Goal: Information Seeking & Learning: Learn about a topic

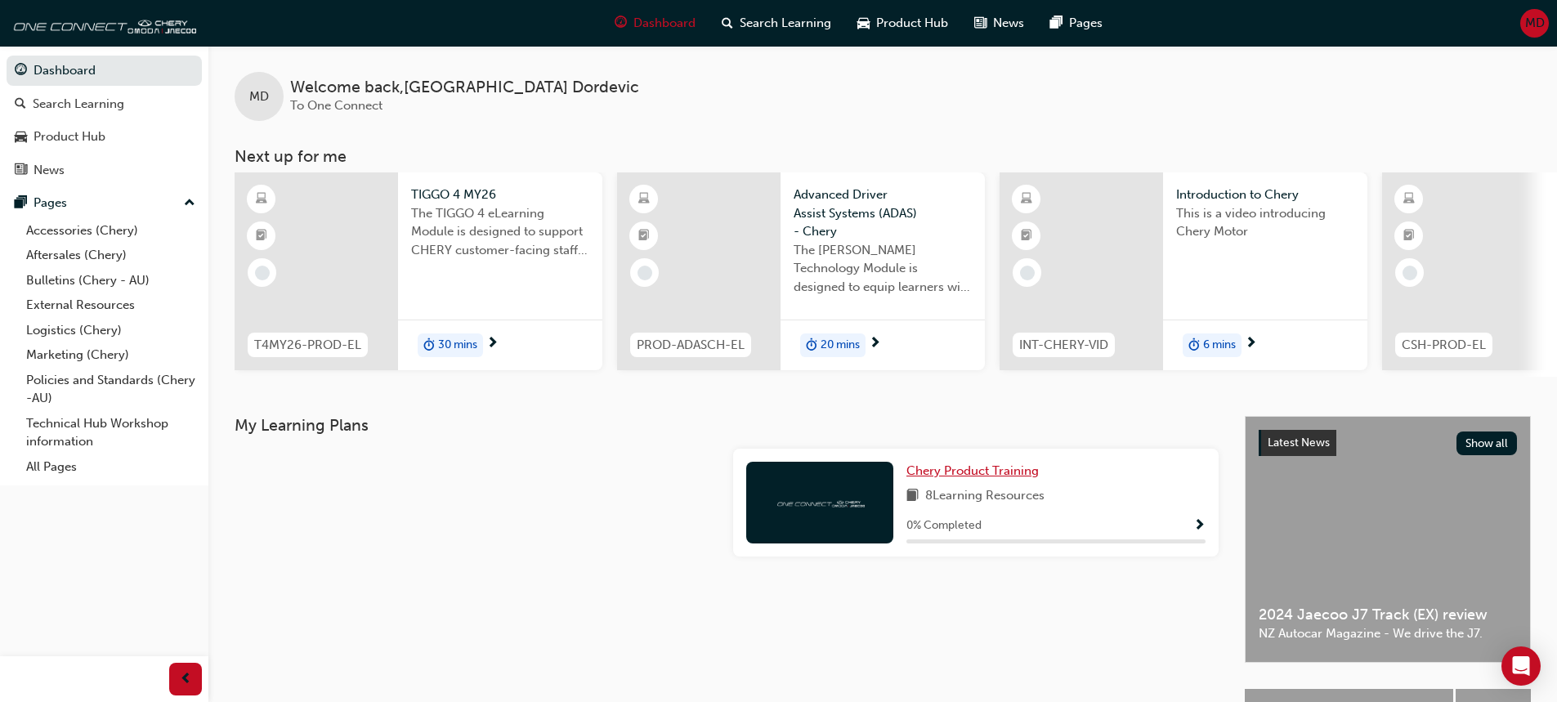
click at [960, 478] on span "Chery Product Training" at bounding box center [972, 470] width 132 height 15
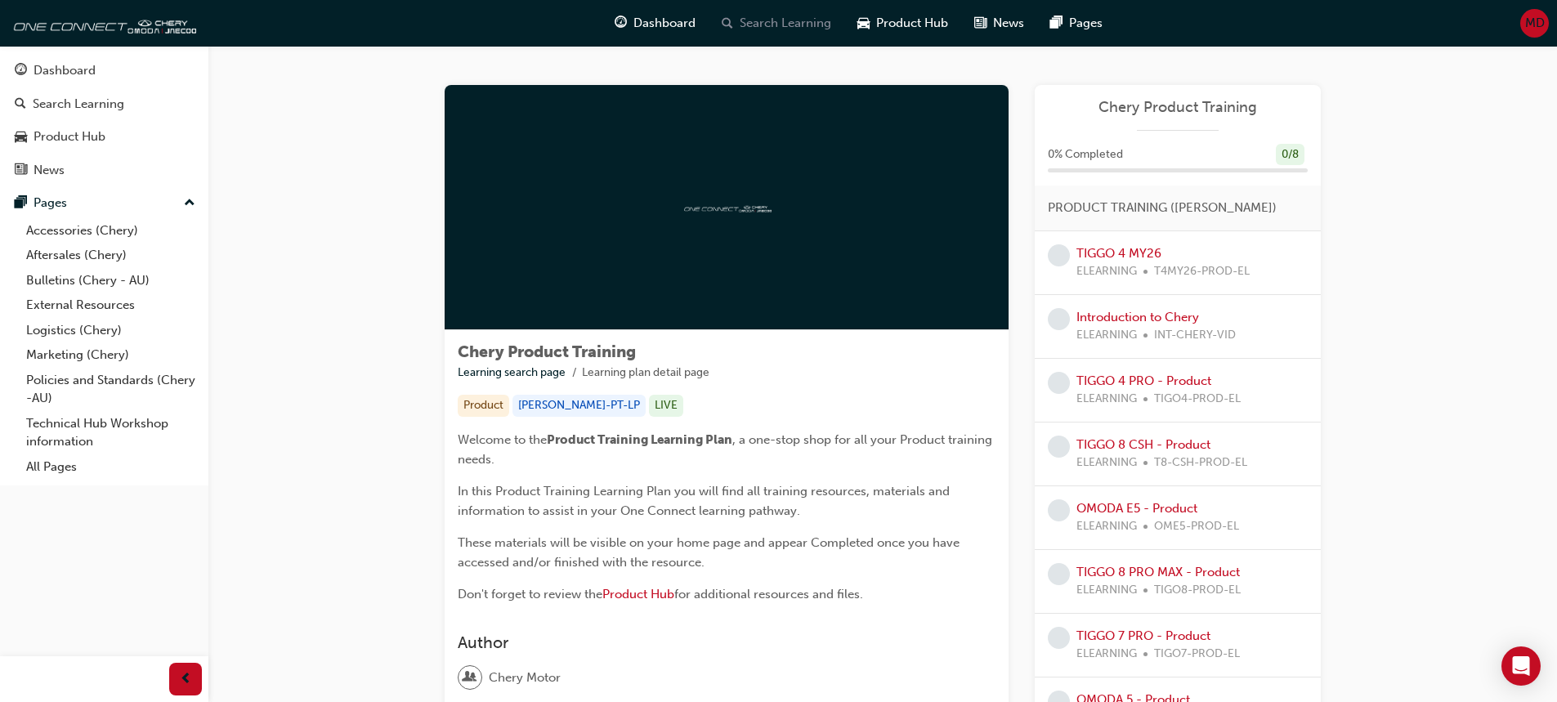
click at [749, 25] on span "Search Learning" at bounding box center [786, 23] width 92 height 19
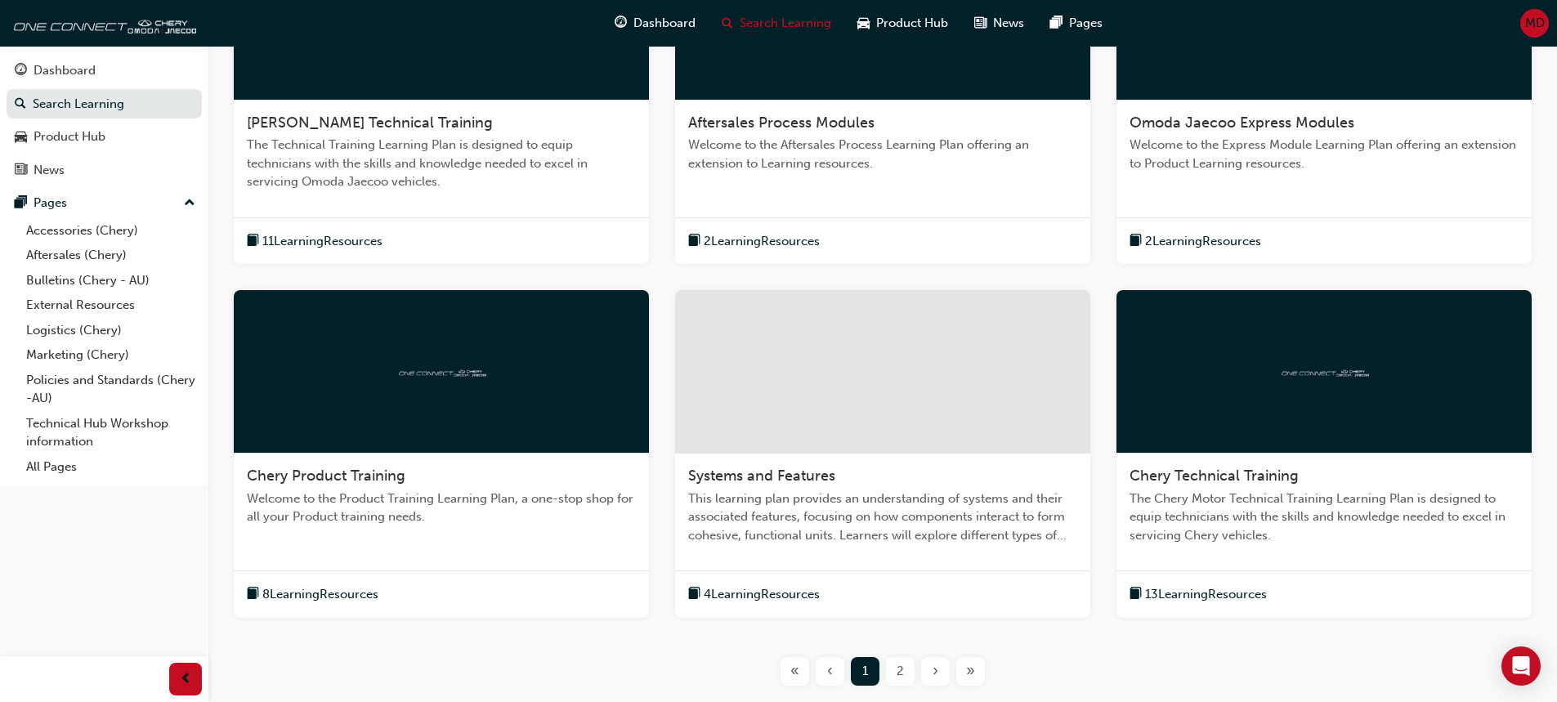
scroll to position [557, 0]
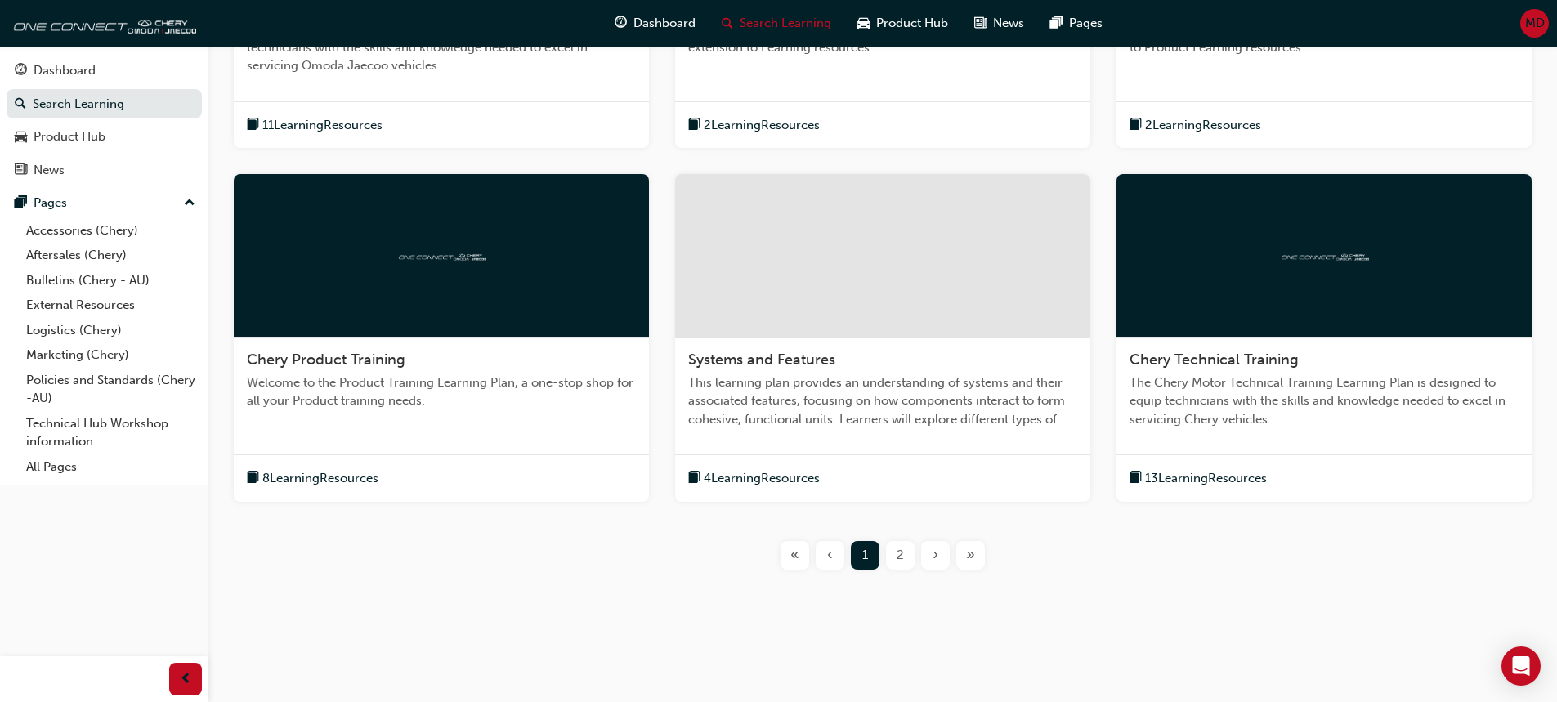
click at [352, 473] on span "8 Learning Resources" at bounding box center [320, 478] width 116 height 19
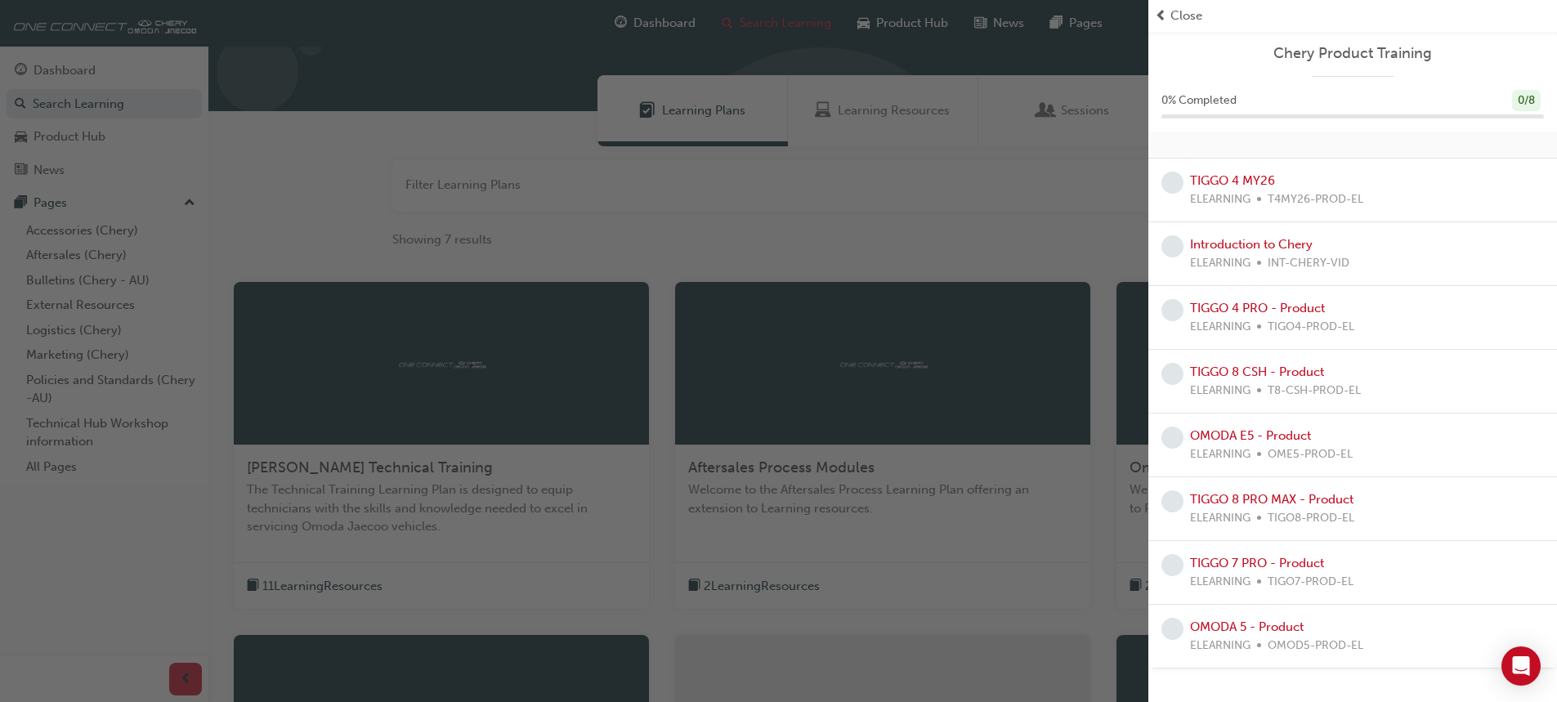
scroll to position [0, 0]
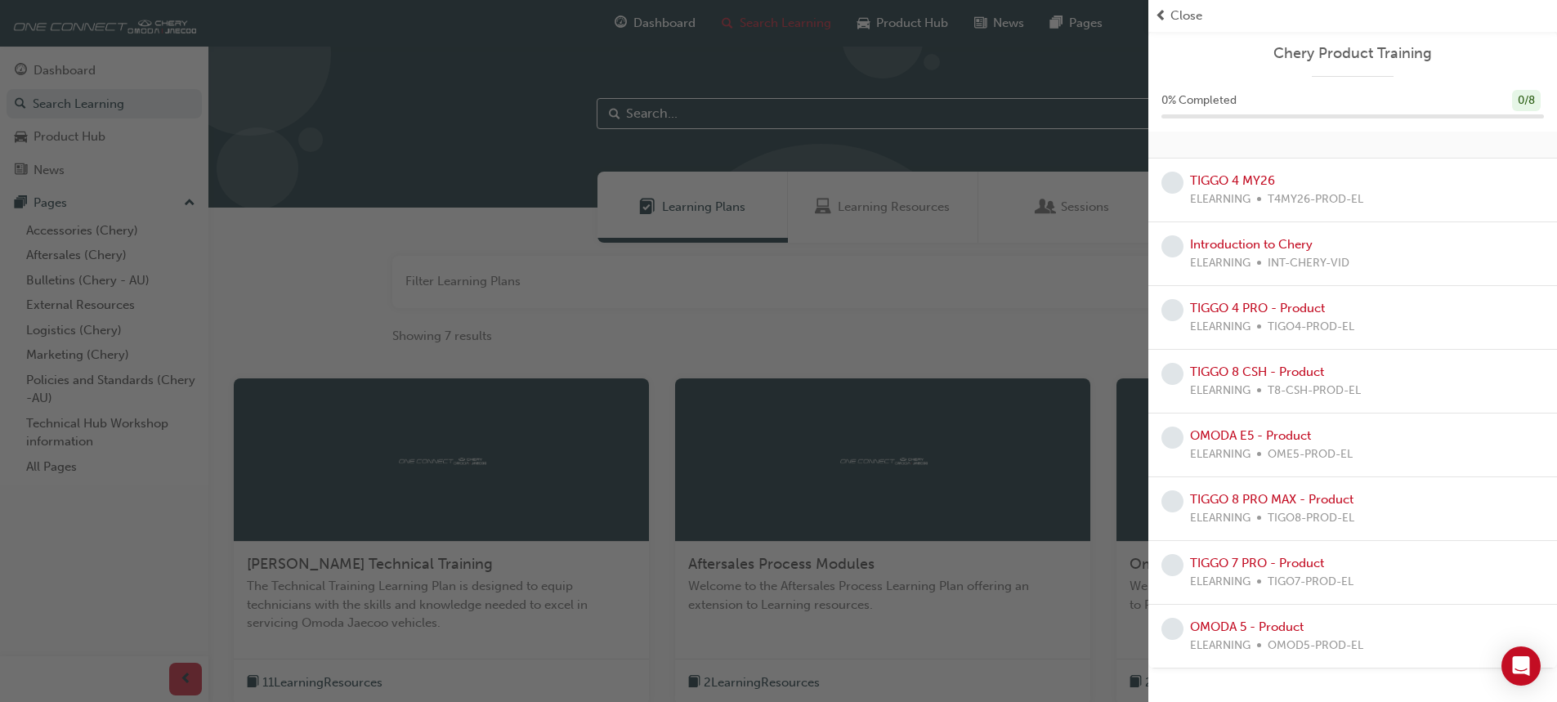
click at [1168, 14] on div "Close" at bounding box center [1353, 16] width 396 height 19
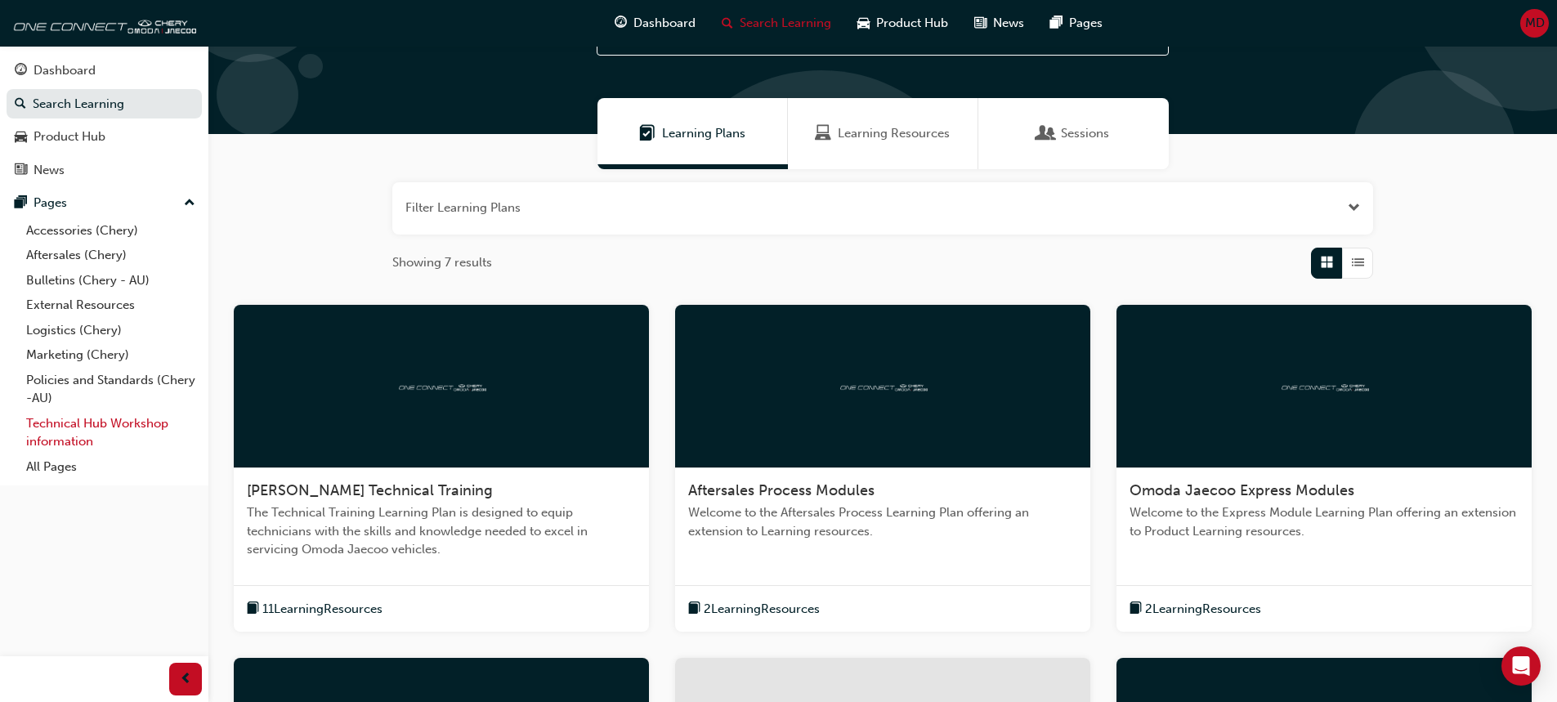
scroll to position [163, 0]
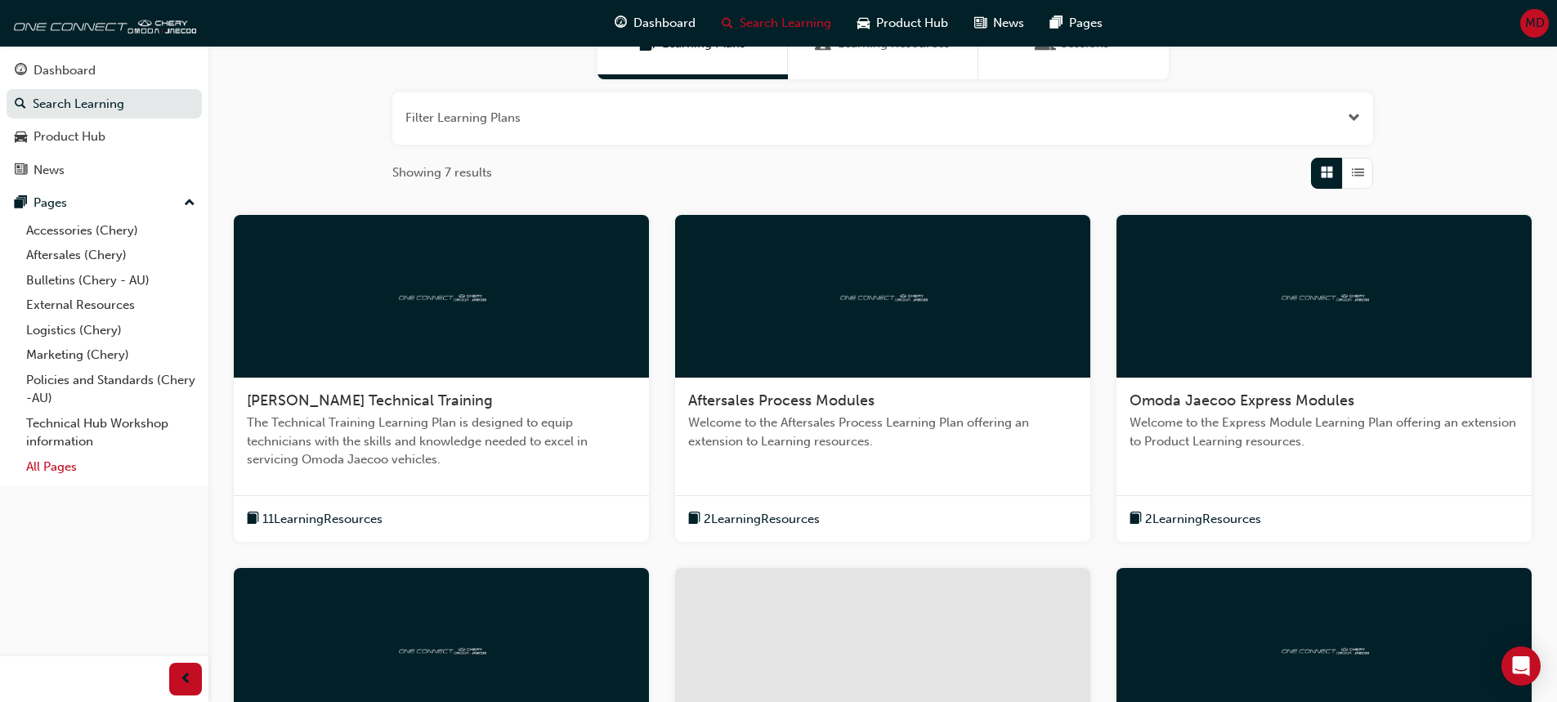
click at [56, 470] on link "All Pages" at bounding box center [111, 466] width 182 height 25
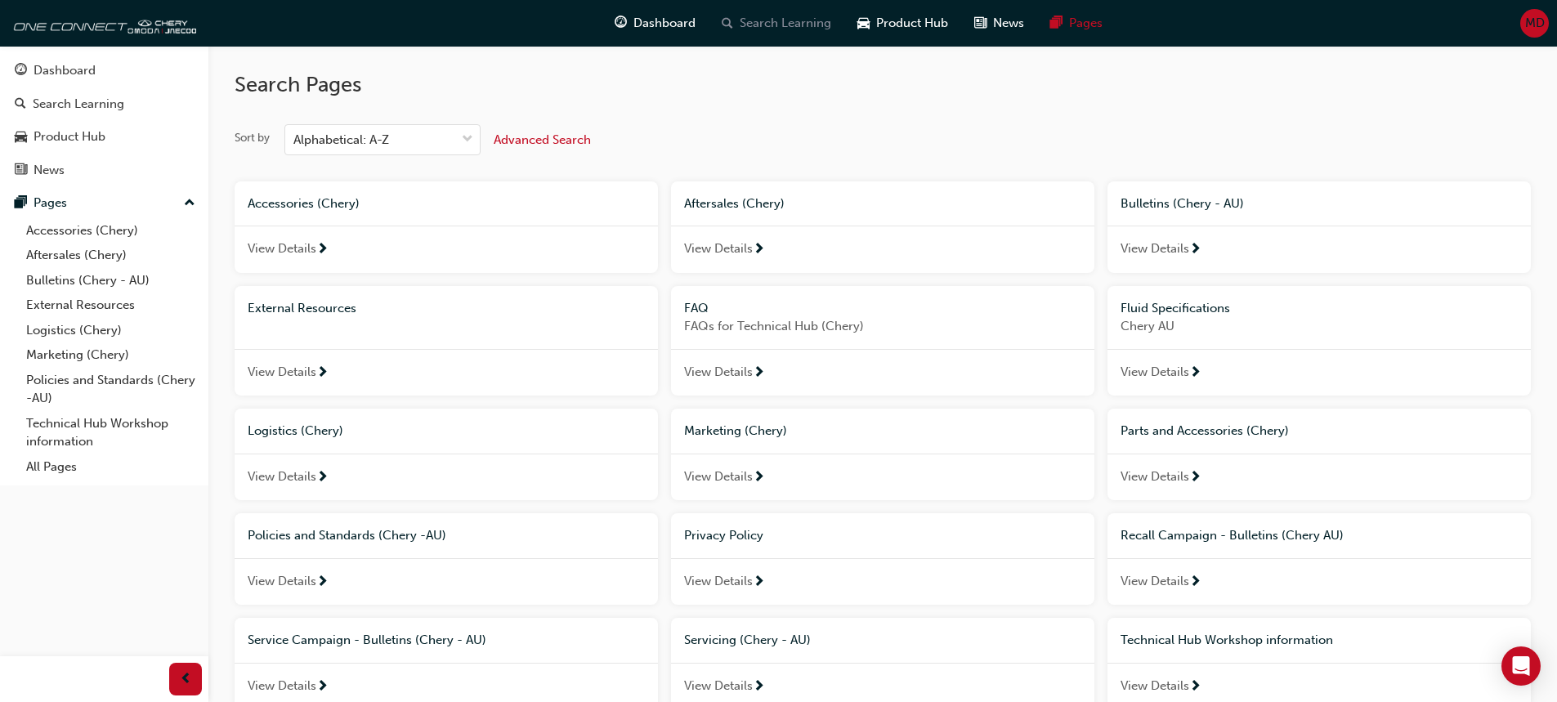
click at [789, 29] on span "Search Learning" at bounding box center [786, 23] width 92 height 19
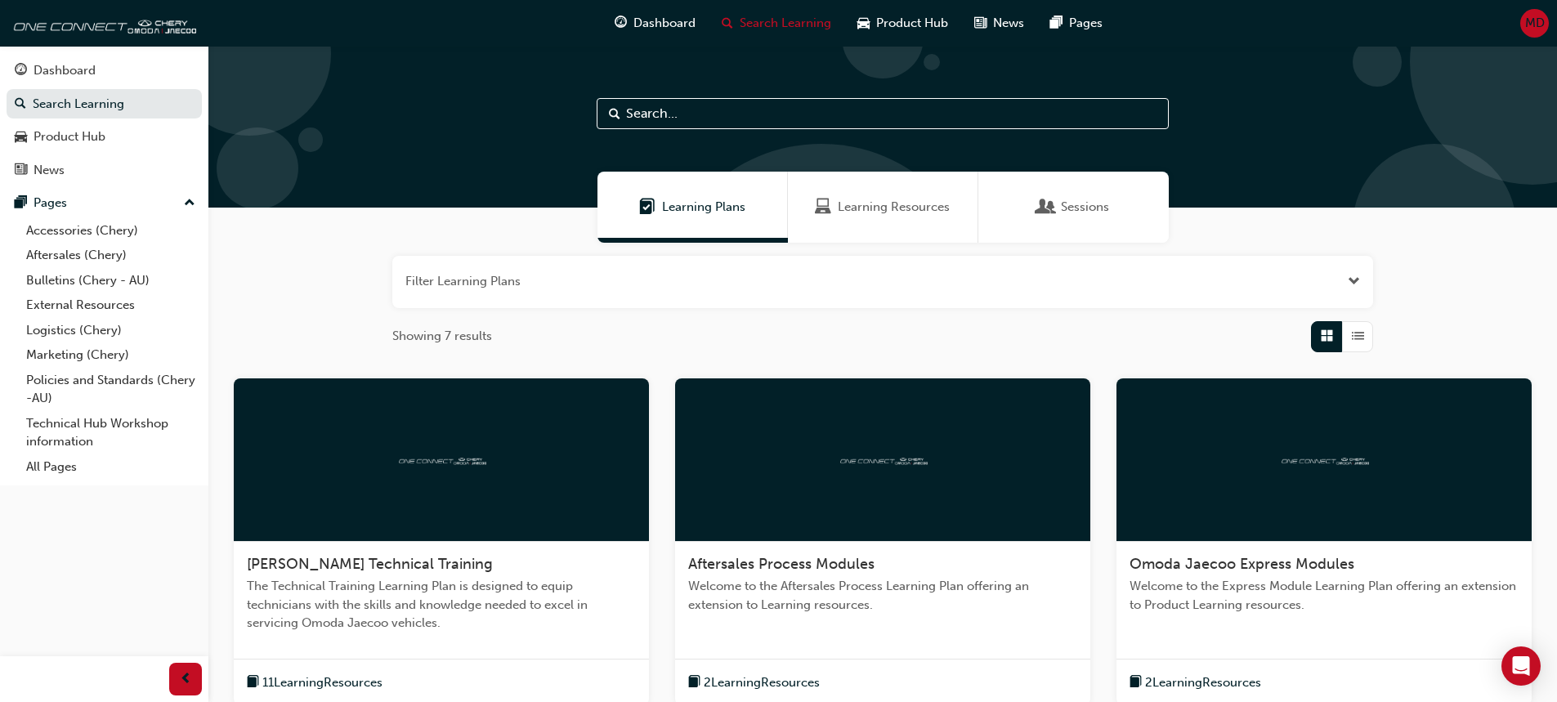
click at [910, 208] on span "Learning Resources" at bounding box center [894, 207] width 112 height 19
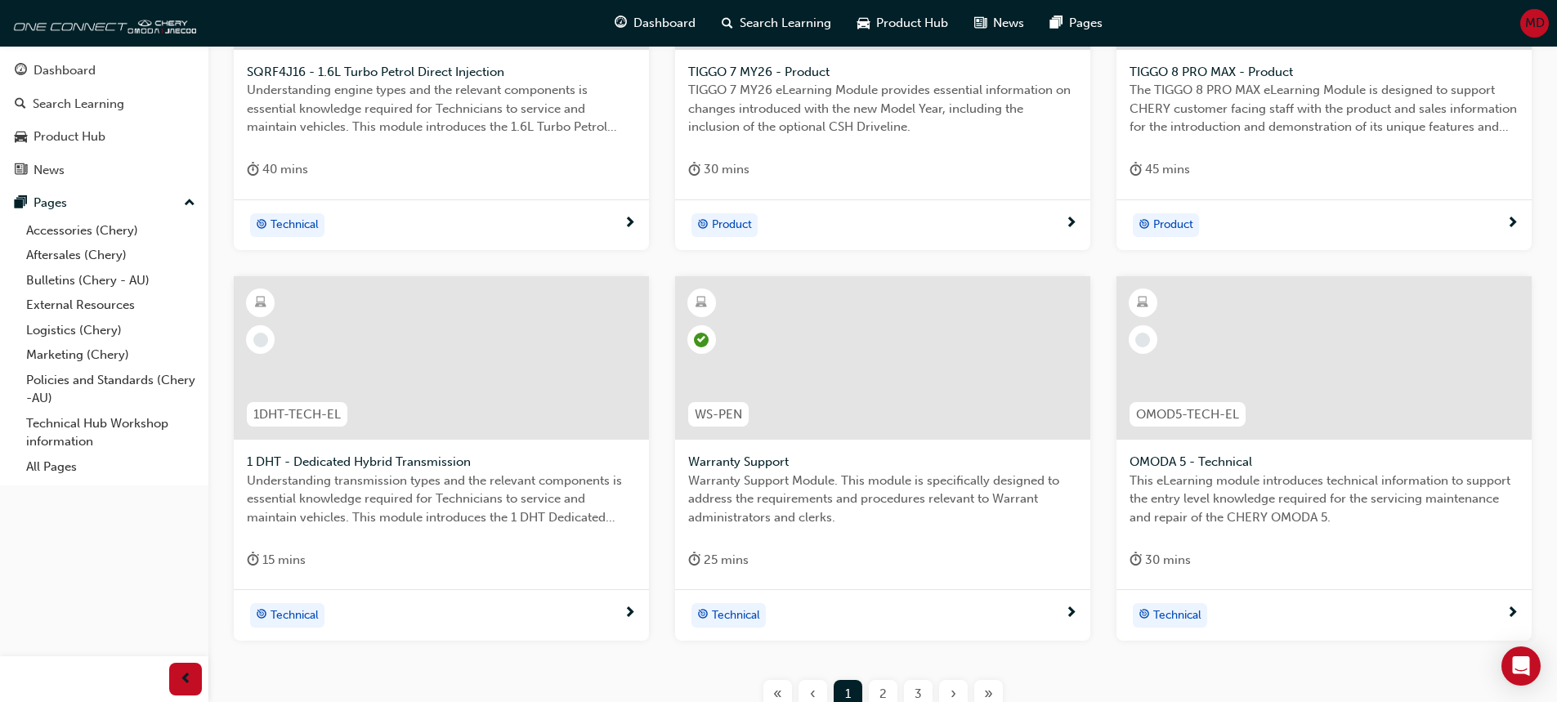
scroll to position [631, 0]
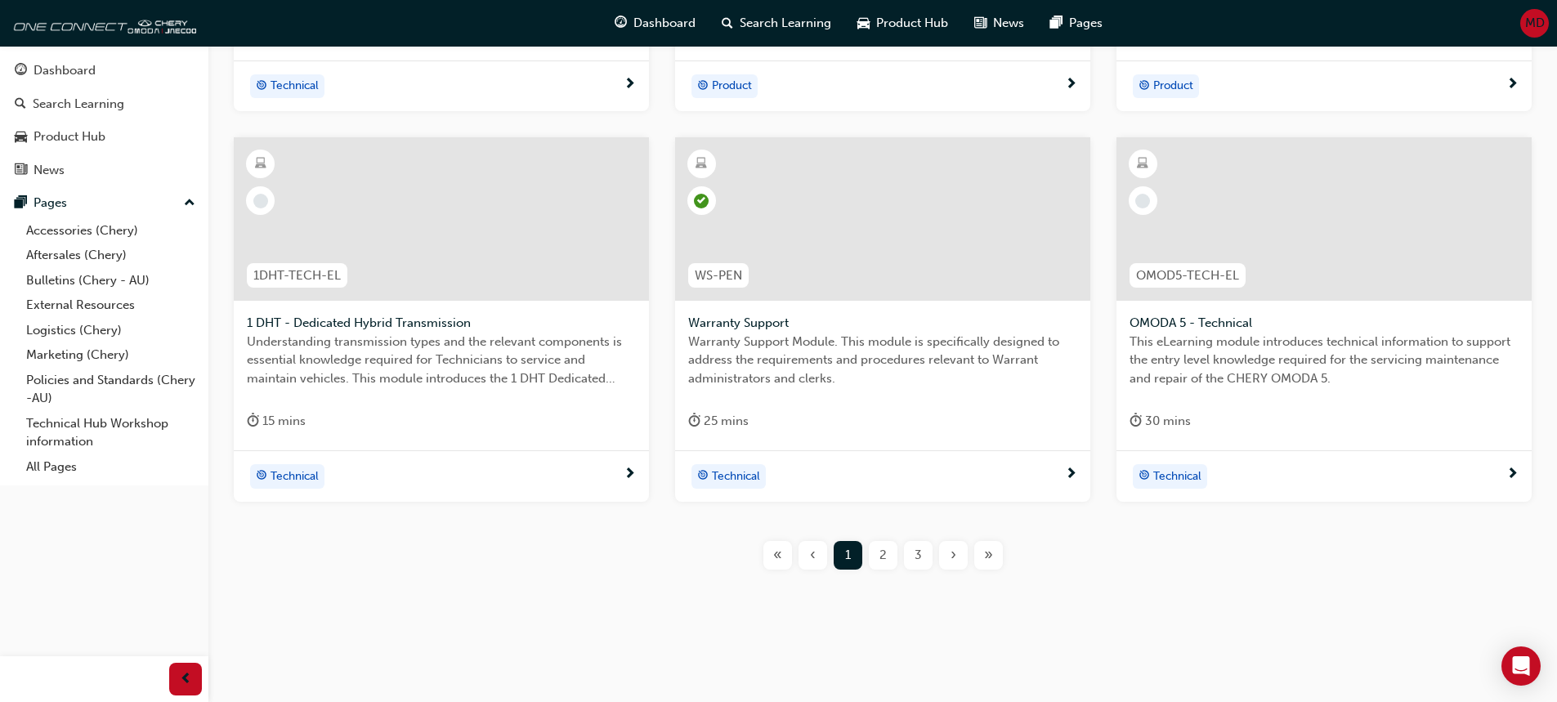
click at [877, 548] on div "2" at bounding box center [883, 555] width 29 height 29
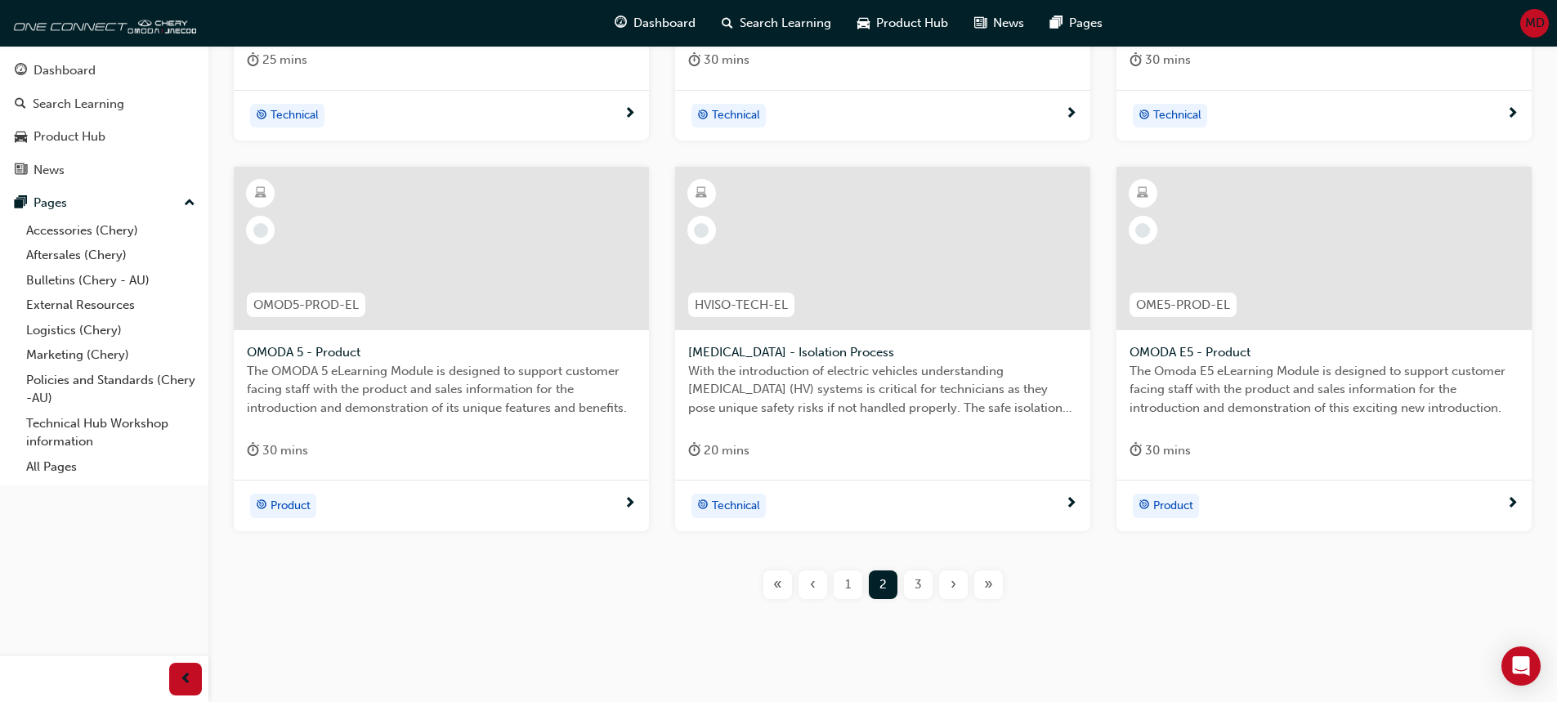
scroll to position [631, 0]
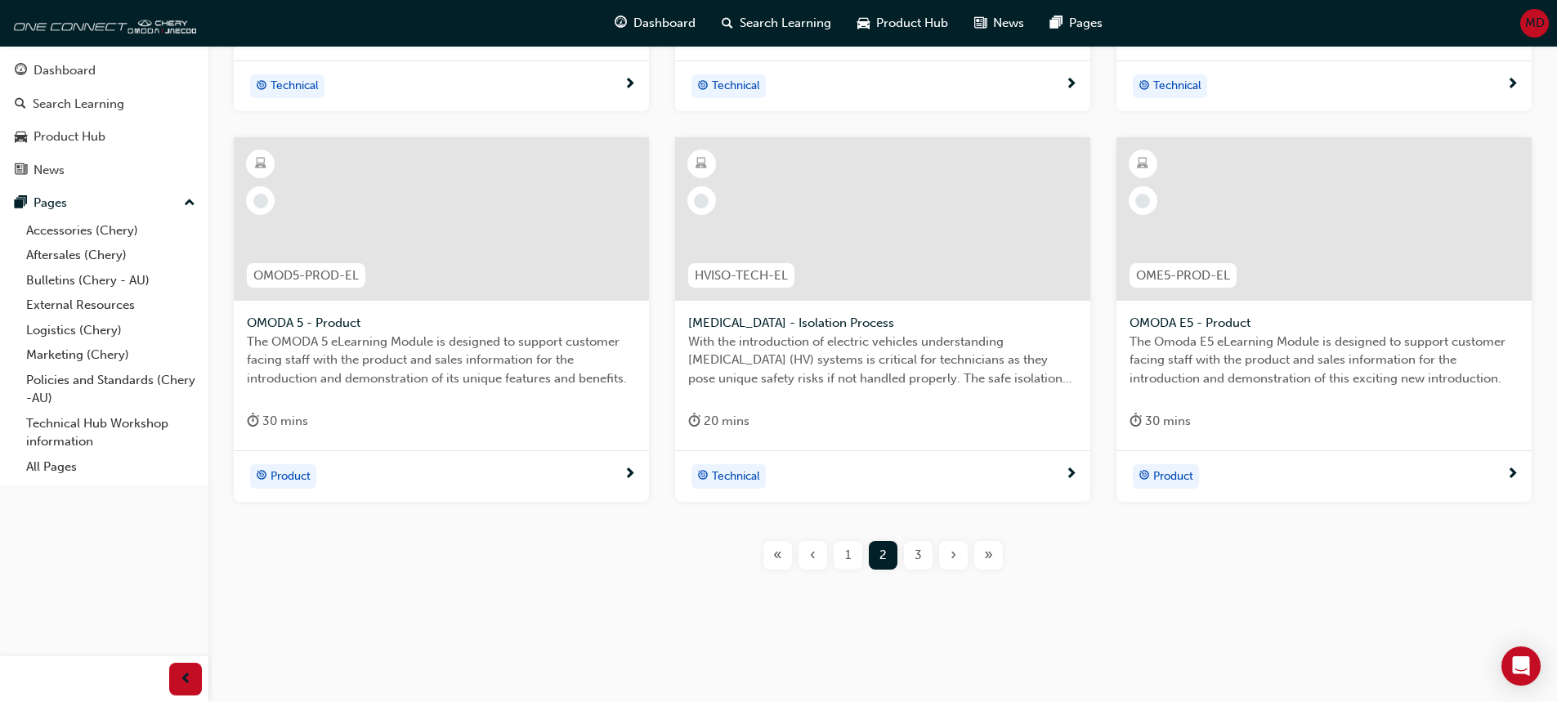
click at [915, 562] on span "3" at bounding box center [918, 555] width 7 height 19
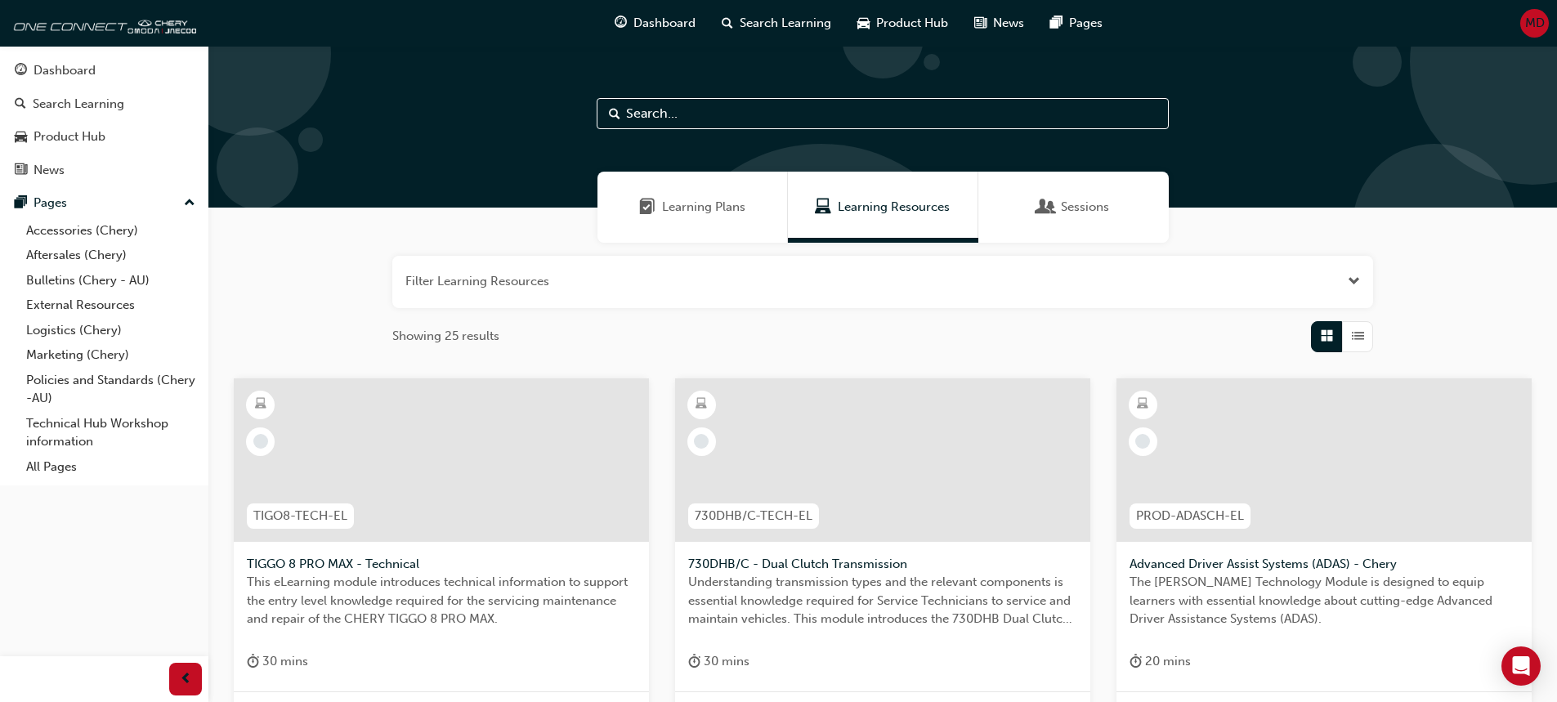
click at [677, 210] on span "Learning Plans" at bounding box center [703, 207] width 83 height 19
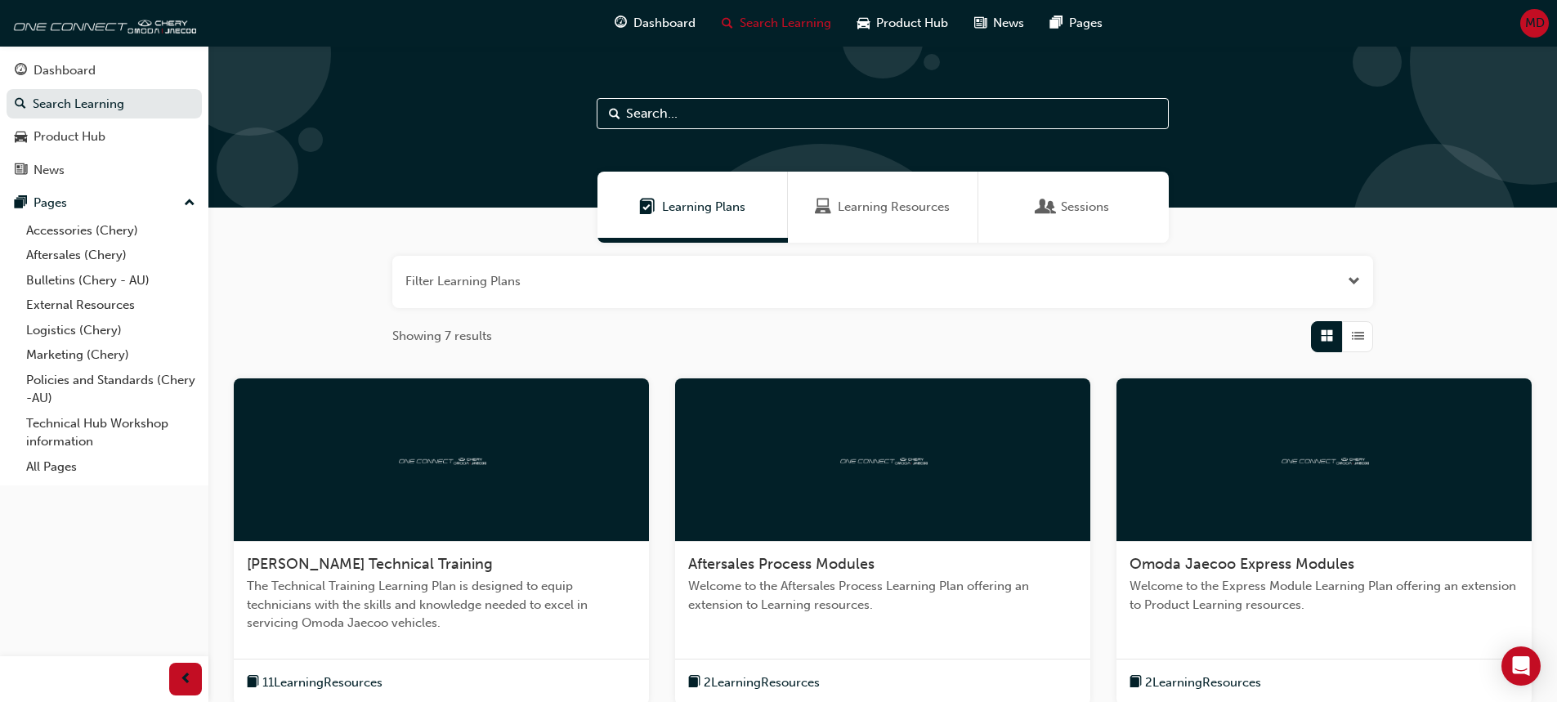
click at [1054, 214] on div "Sessions" at bounding box center [1073, 207] width 71 height 19
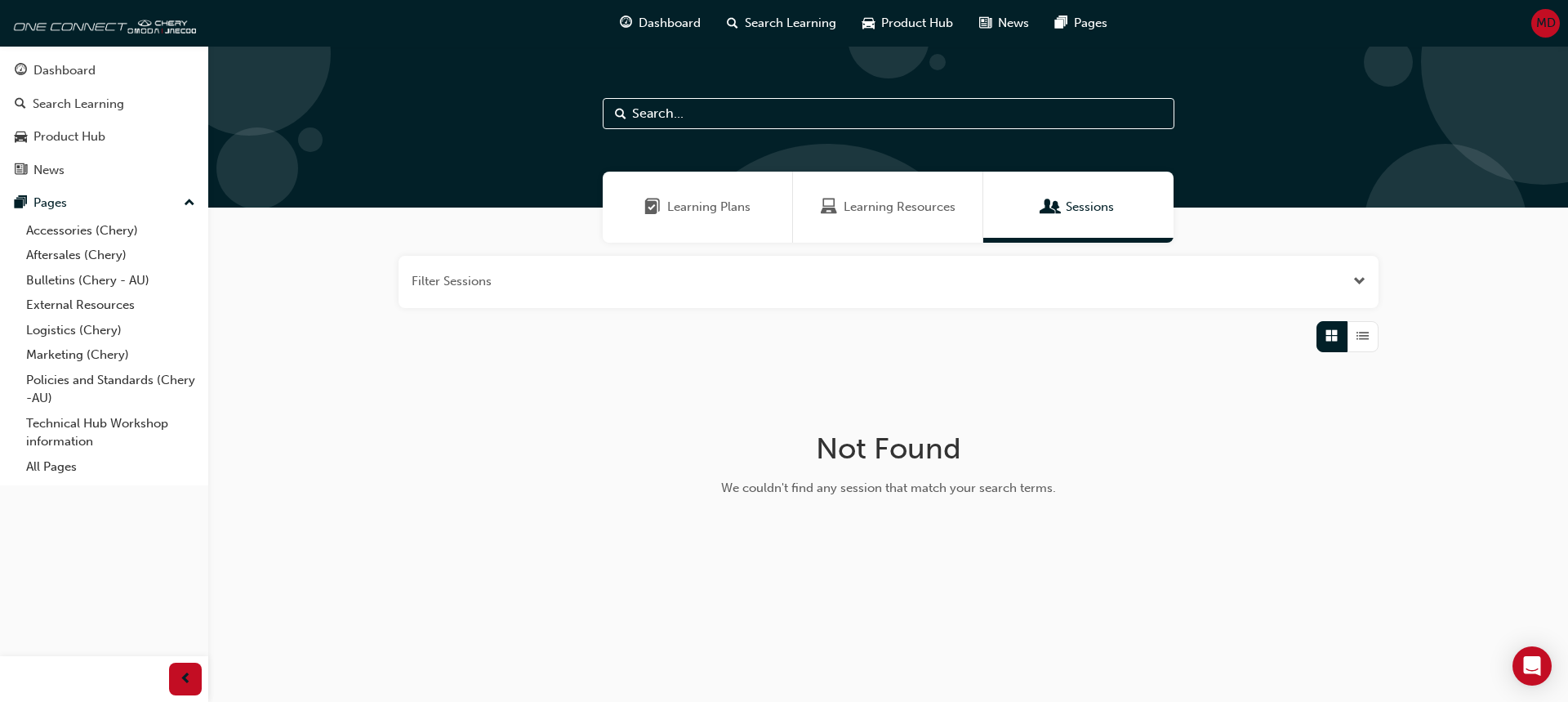
click at [896, 205] on span "Learning Resources" at bounding box center [899, 207] width 112 height 19
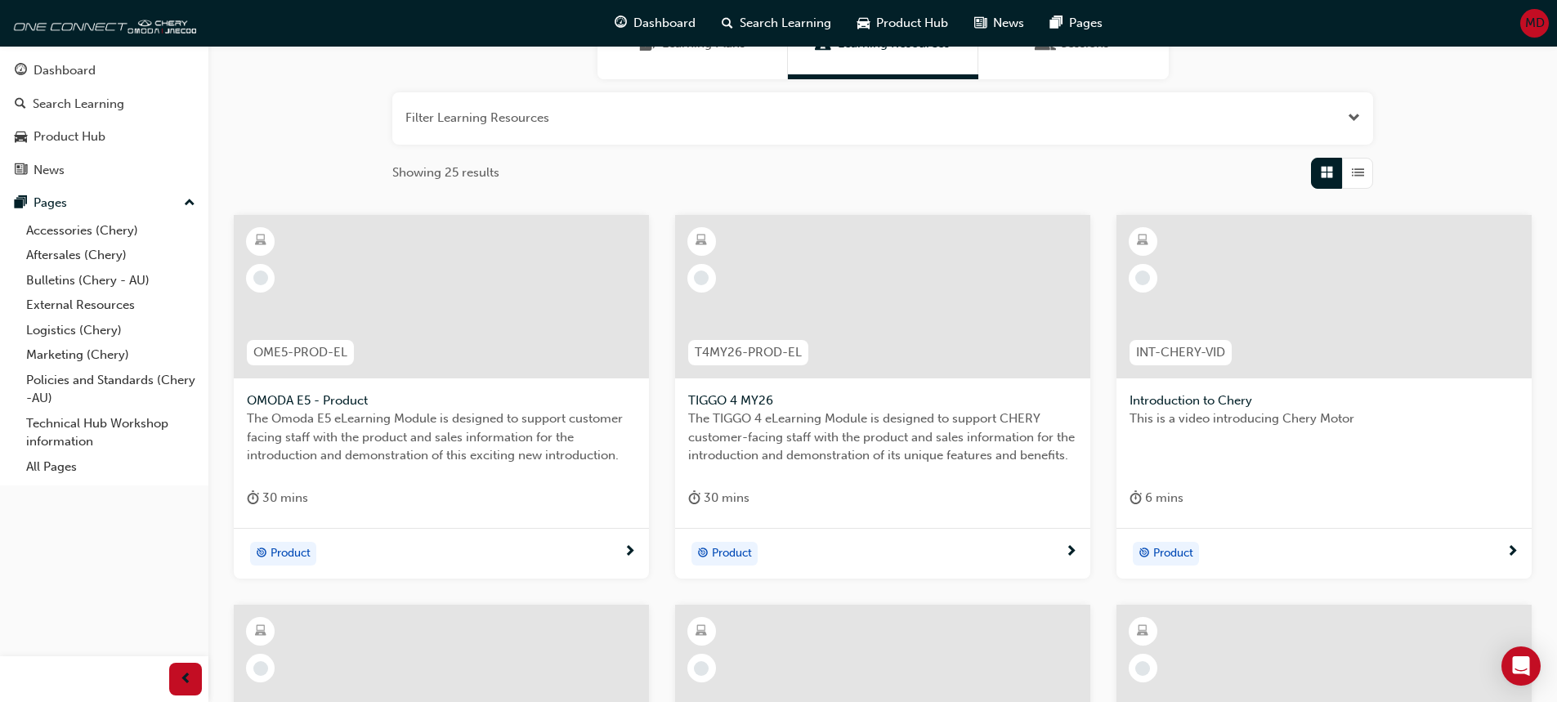
scroll to position [82, 0]
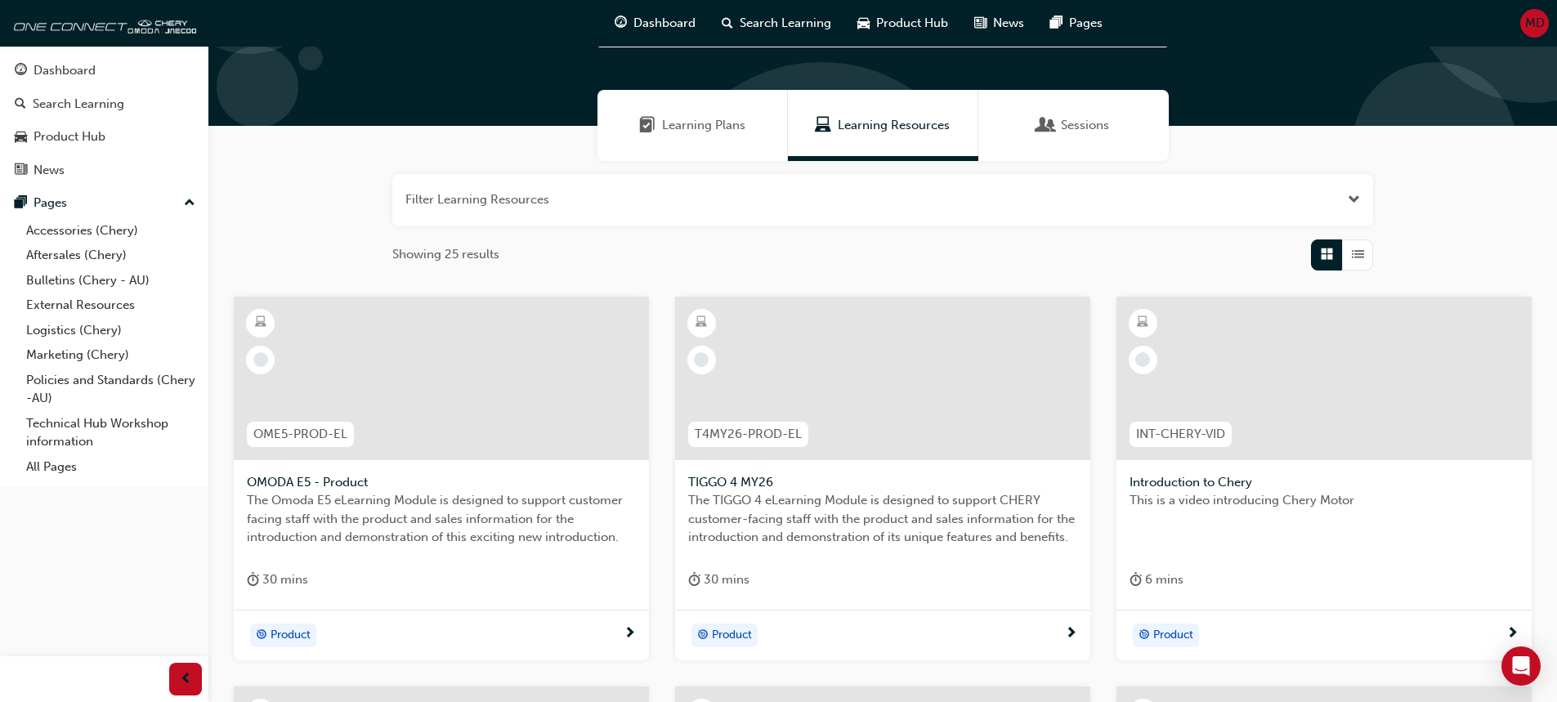
click at [649, 133] on span "Learning Plans" at bounding box center [647, 125] width 16 height 19
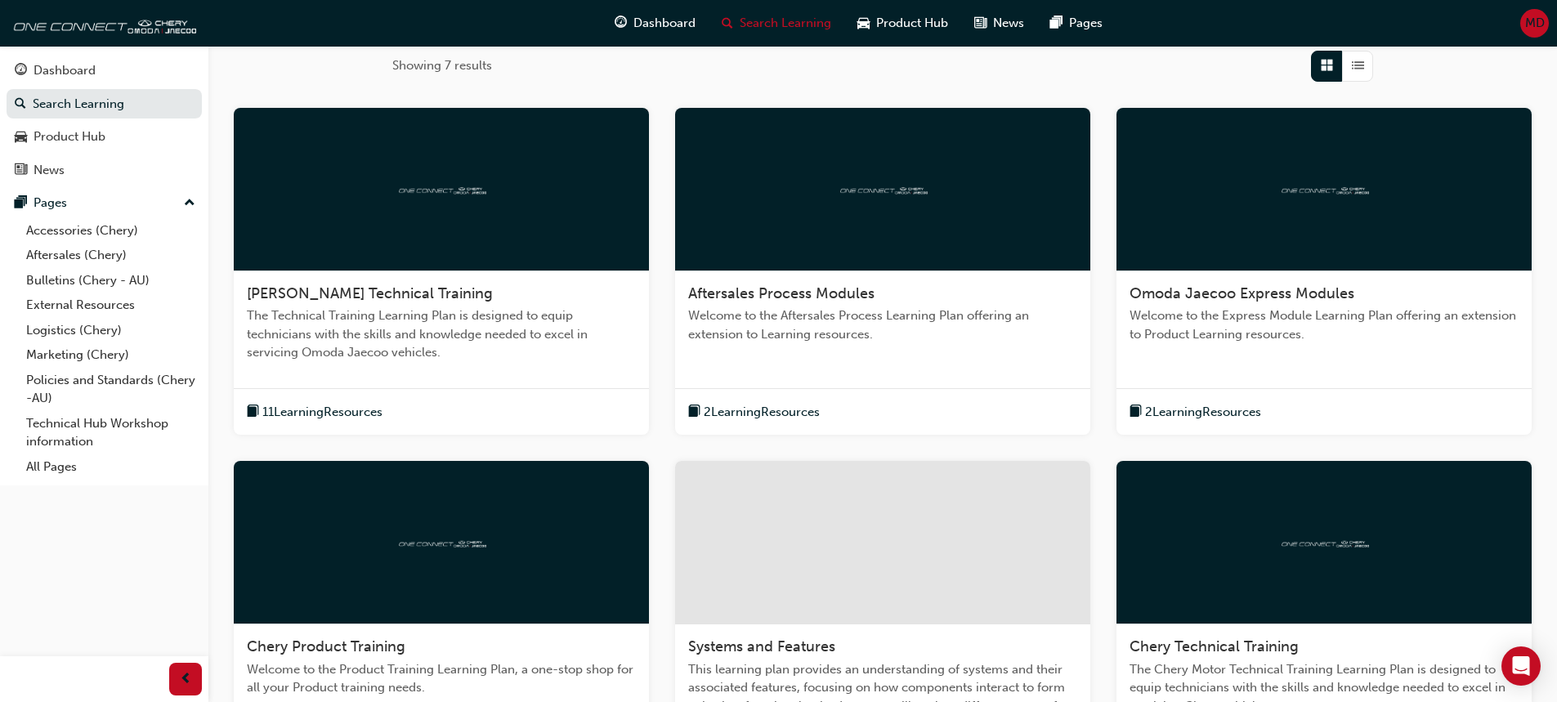
scroll to position [490, 0]
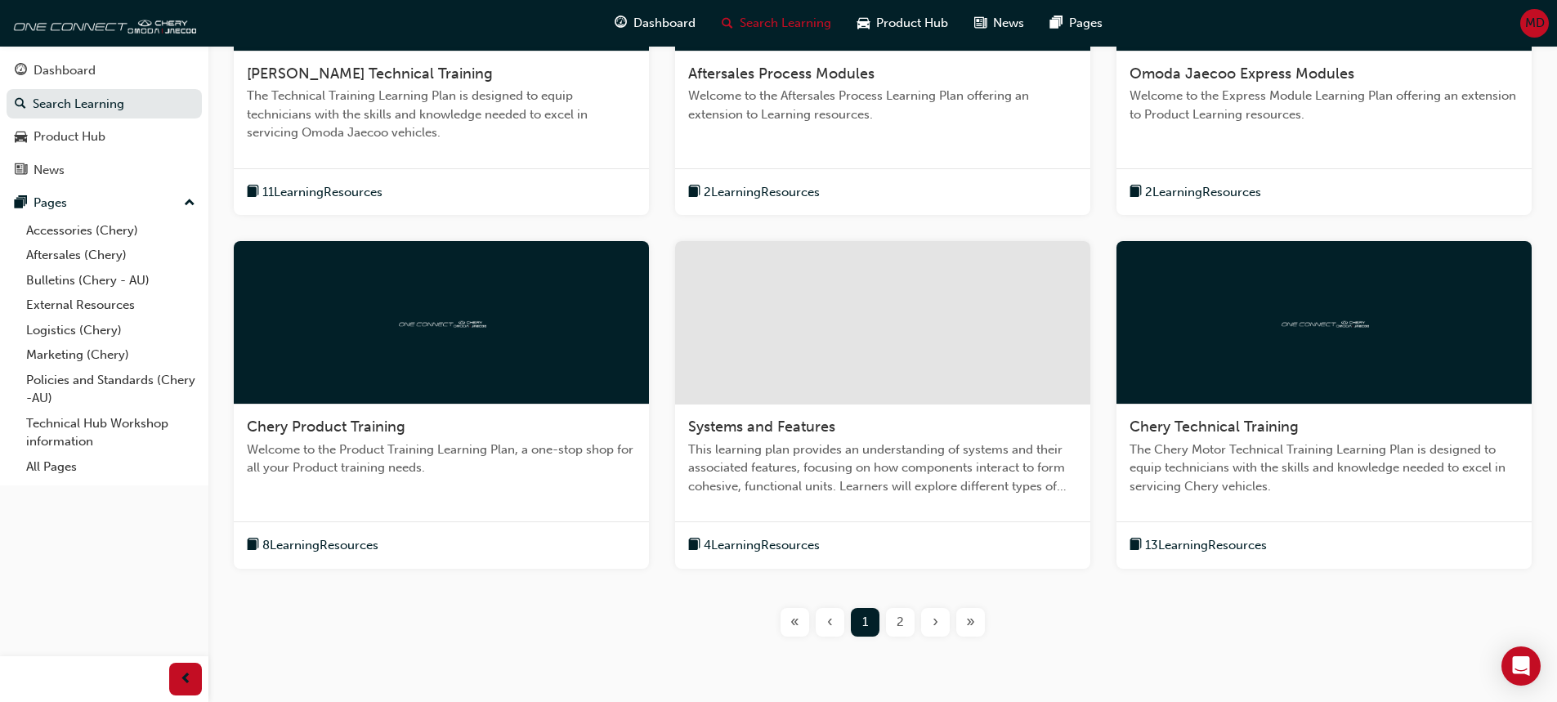
click at [368, 427] on span "Chery Product Training" at bounding box center [326, 427] width 159 height 18
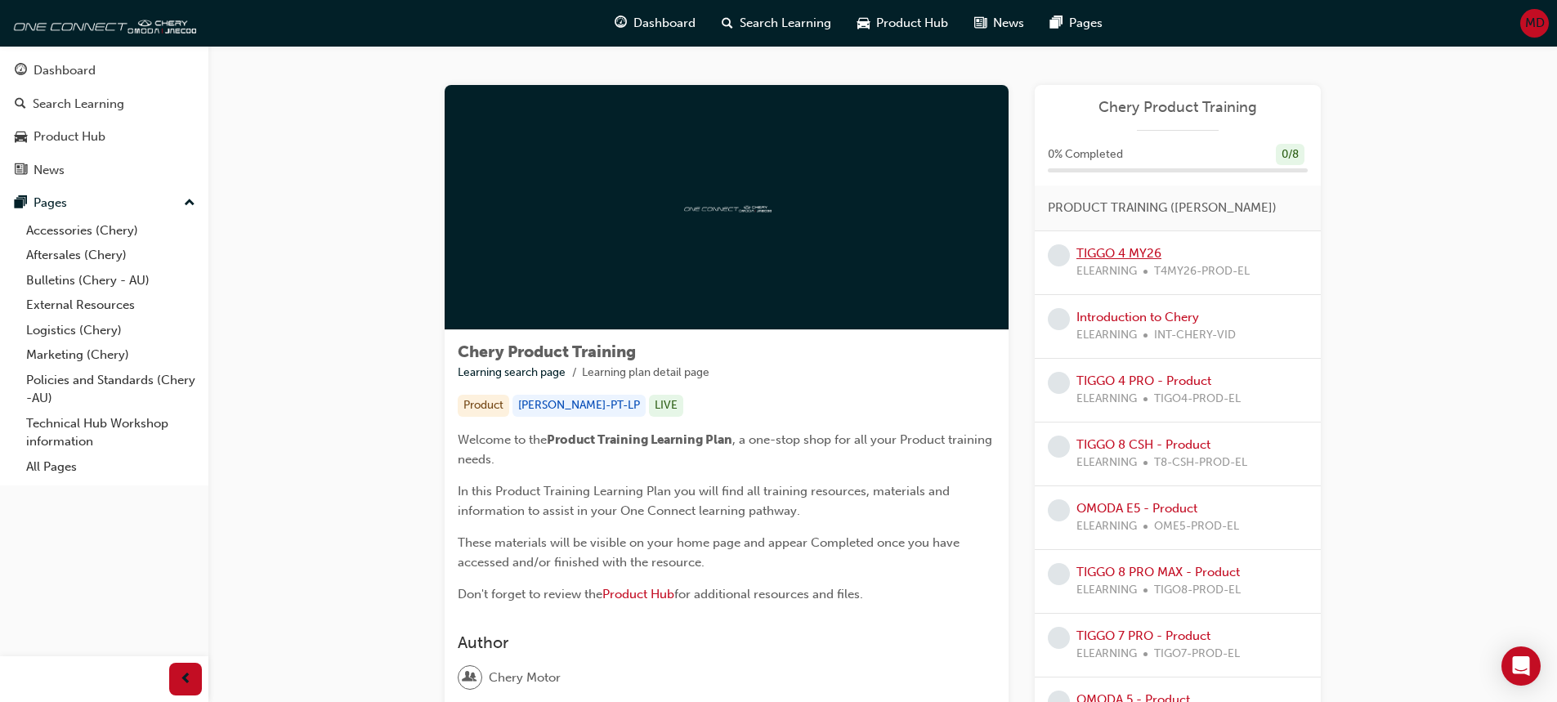
click at [1108, 250] on link "TIGGO 4 MY26" at bounding box center [1118, 253] width 85 height 15
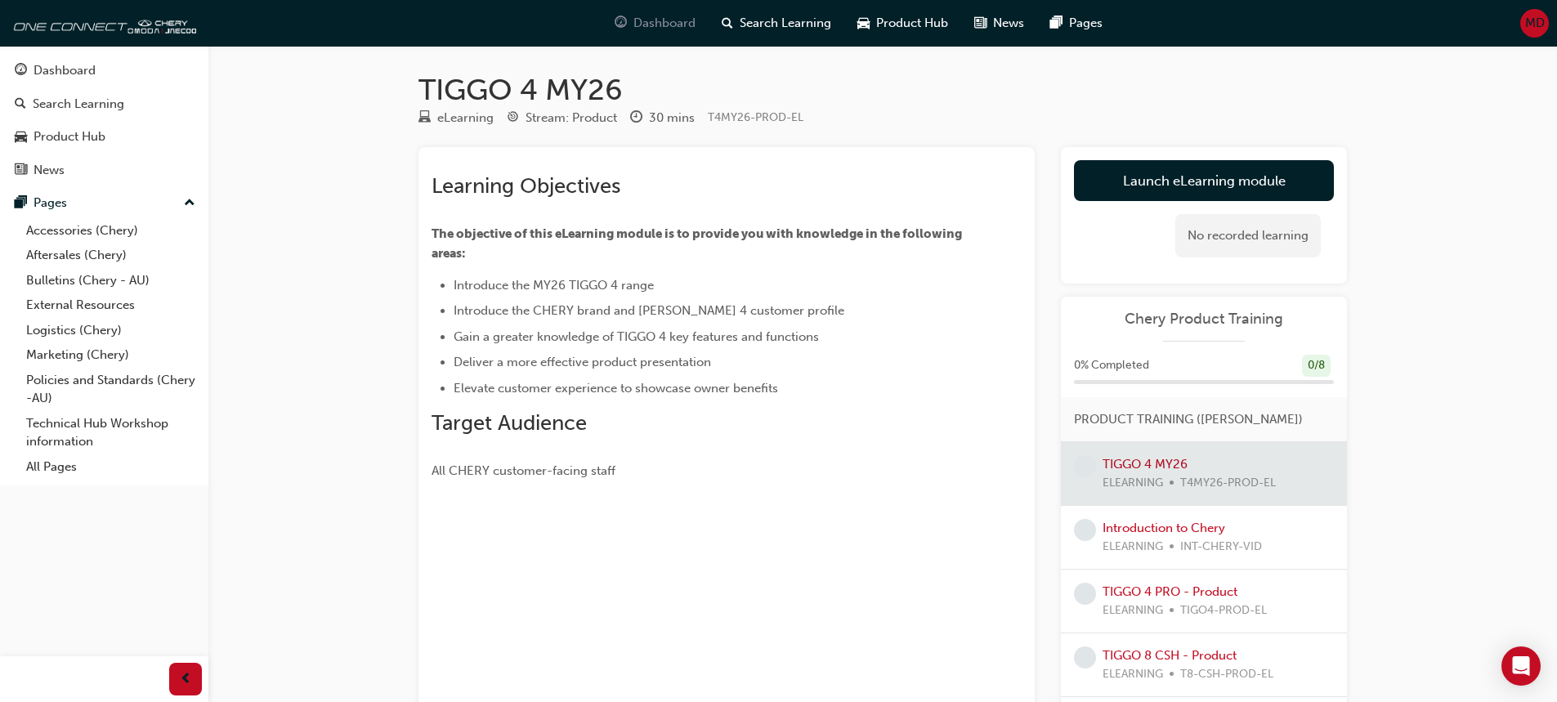
click at [617, 26] on span "guage-icon" at bounding box center [621, 23] width 12 height 20
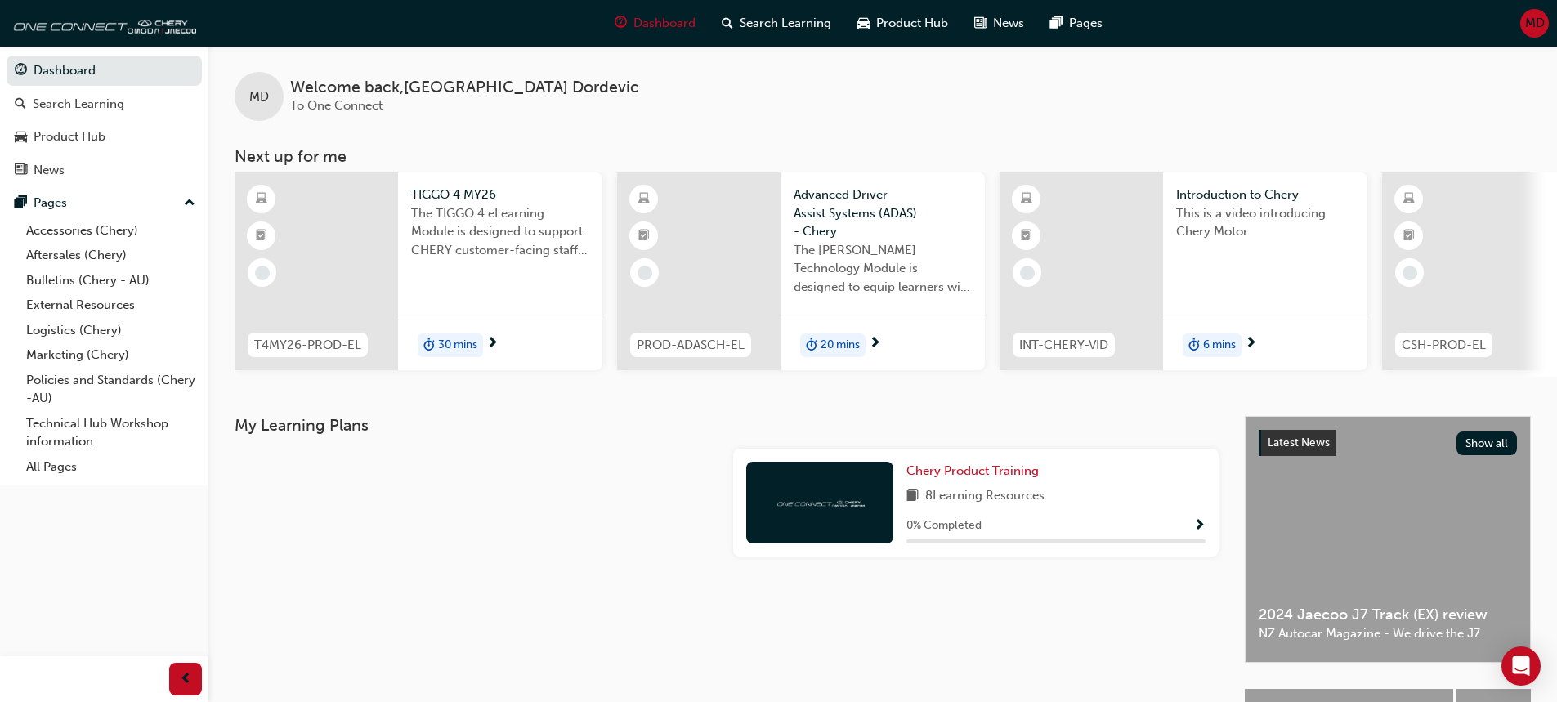
click at [450, 342] on span "30 mins" at bounding box center [457, 345] width 39 height 19
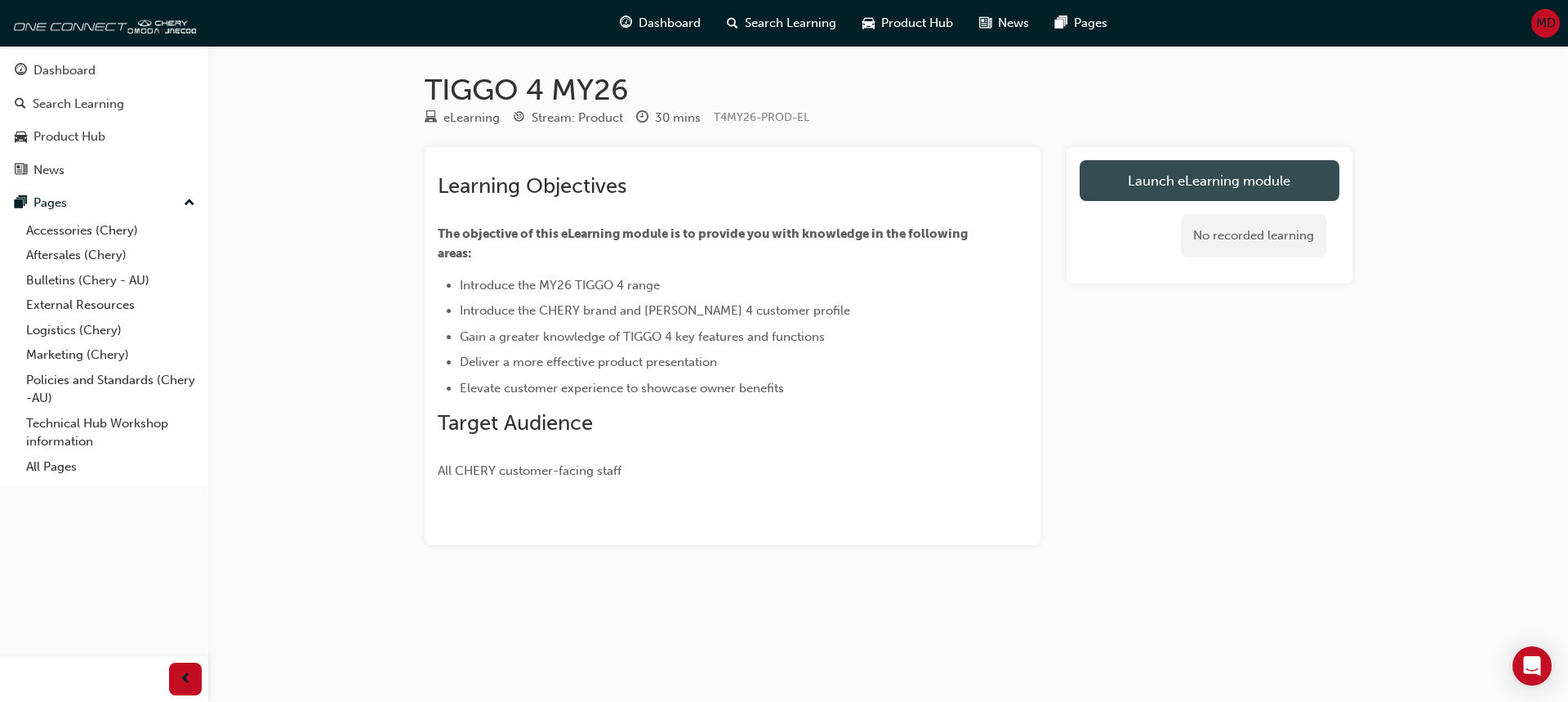
click at [1185, 177] on link "Launch eLearning module" at bounding box center [1210, 180] width 260 height 41
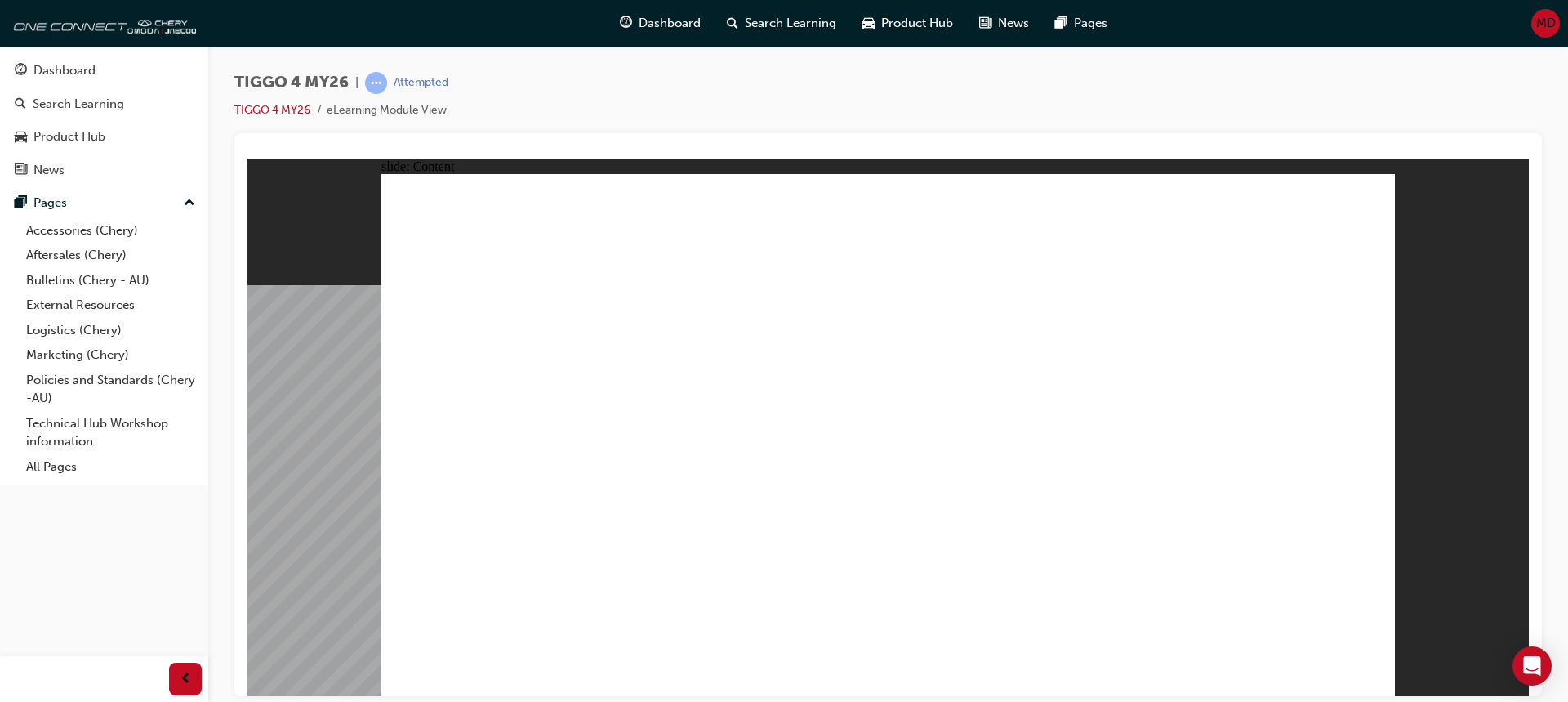
drag, startPoint x: 1236, startPoint y: 243, endPoint x: 1236, endPoint y: 251, distance: 8.0
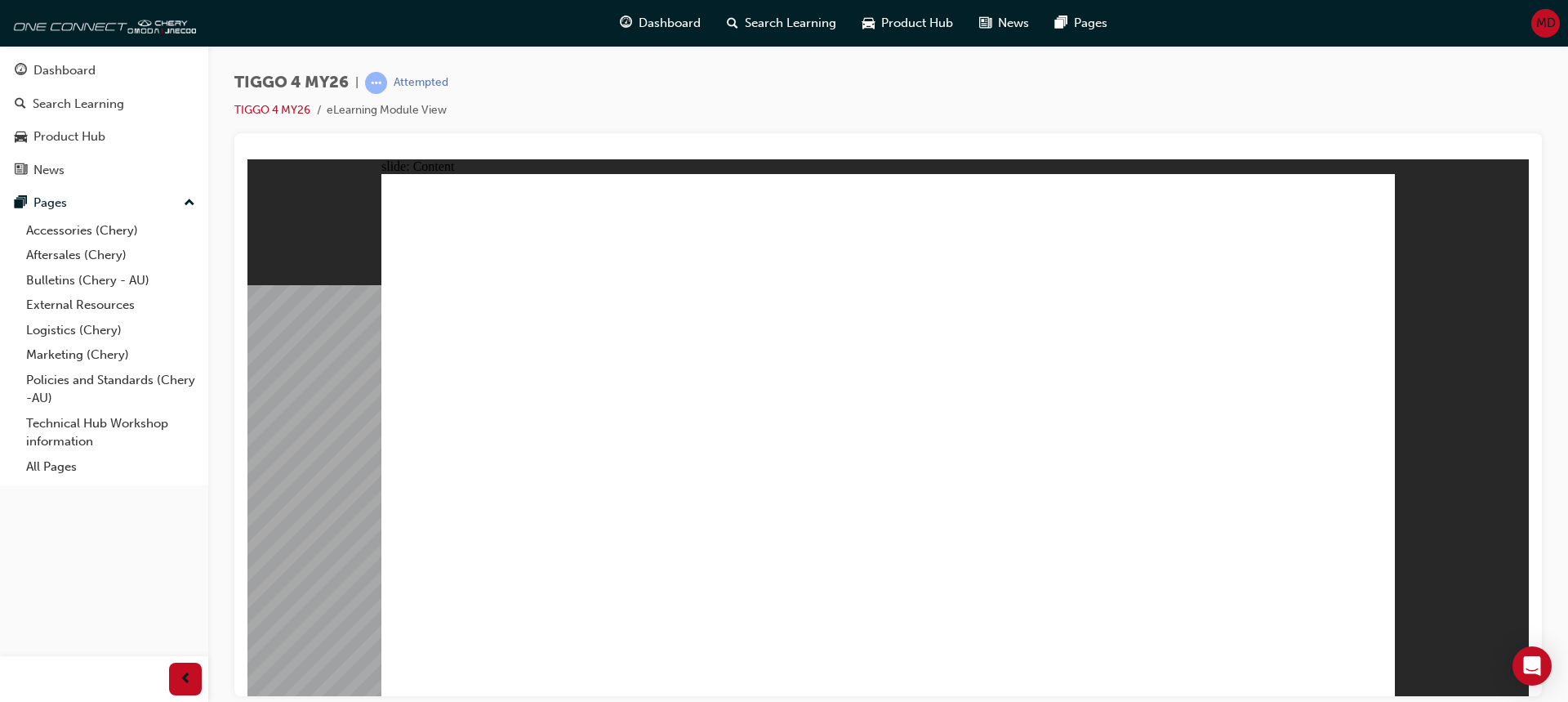
drag, startPoint x: 1348, startPoint y: 217, endPoint x: 1339, endPoint y: 217, distance: 9.0
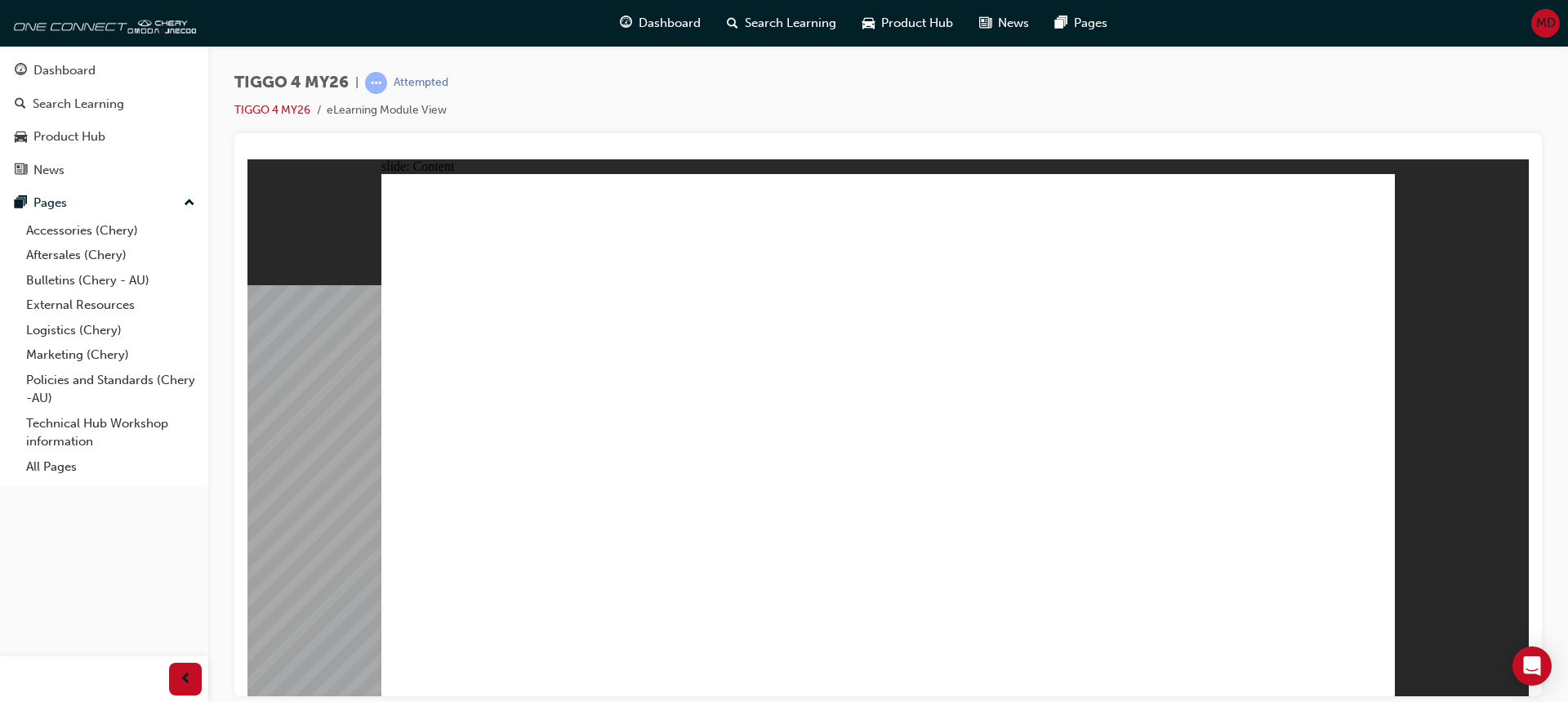
drag, startPoint x: 1071, startPoint y: 461, endPoint x: 1153, endPoint y: 493, distance: 88.0
drag, startPoint x: 1335, startPoint y: 211, endPoint x: 1334, endPoint y: 224, distance: 13.0
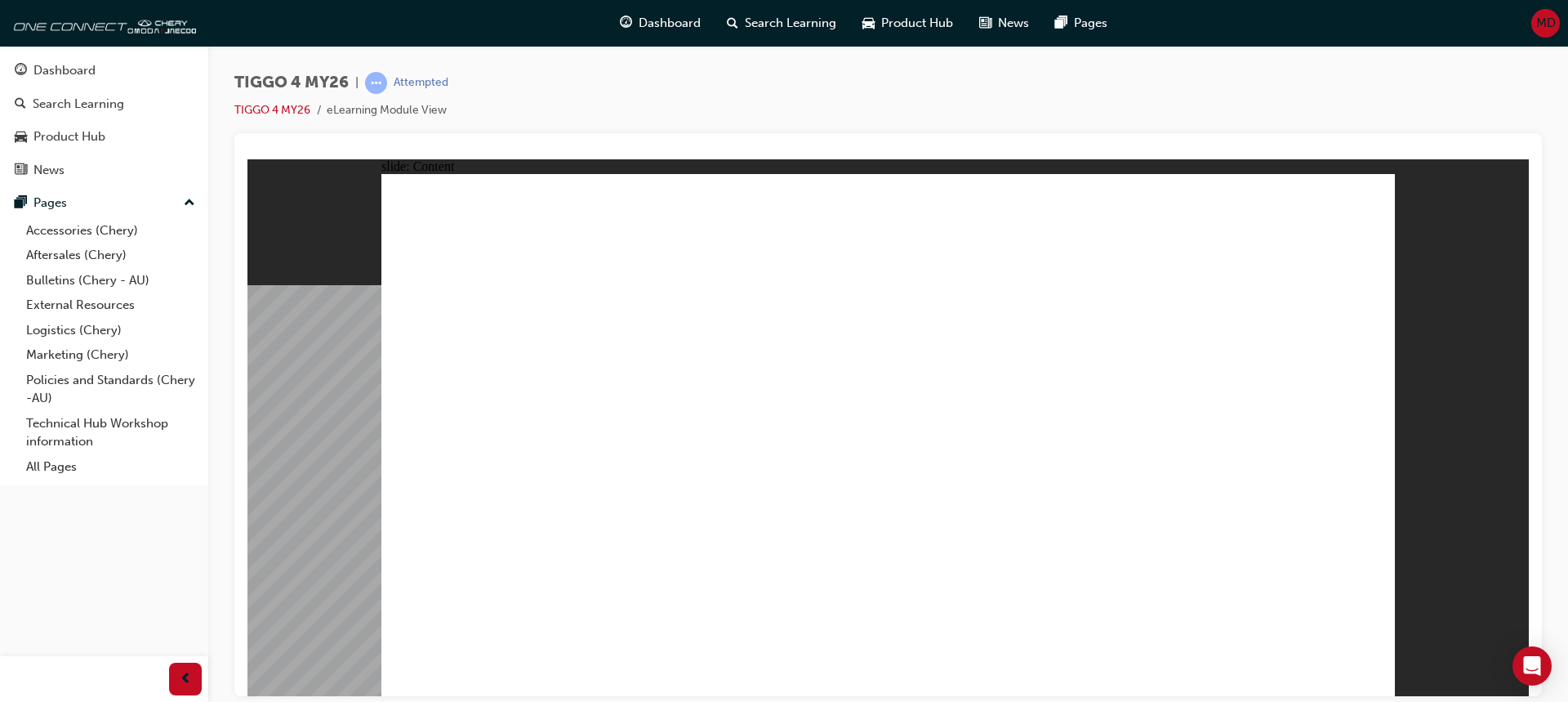
drag, startPoint x: 1032, startPoint y: 465, endPoint x: 912, endPoint y: 446, distance: 121.5
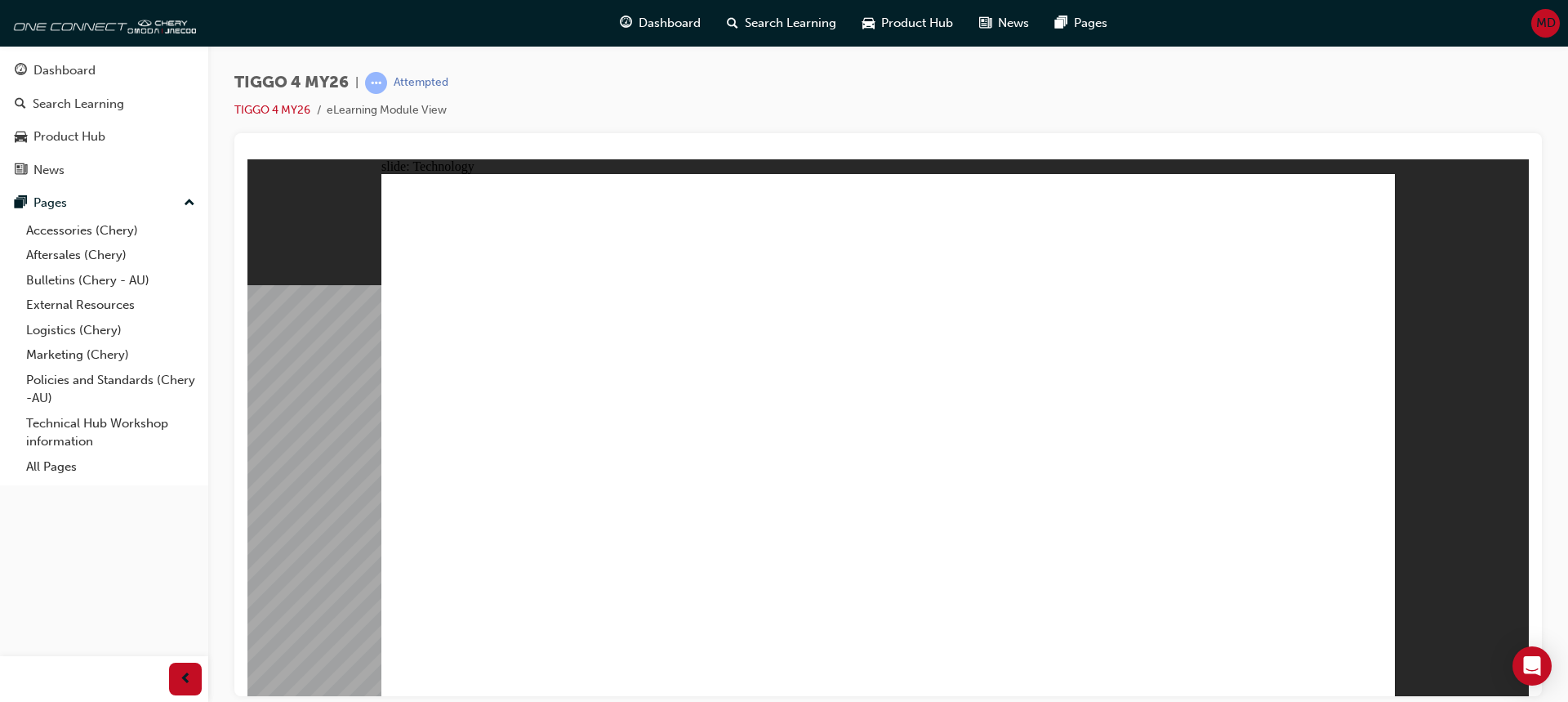
drag, startPoint x: 563, startPoint y: 343, endPoint x: 559, endPoint y: 353, distance: 10.8
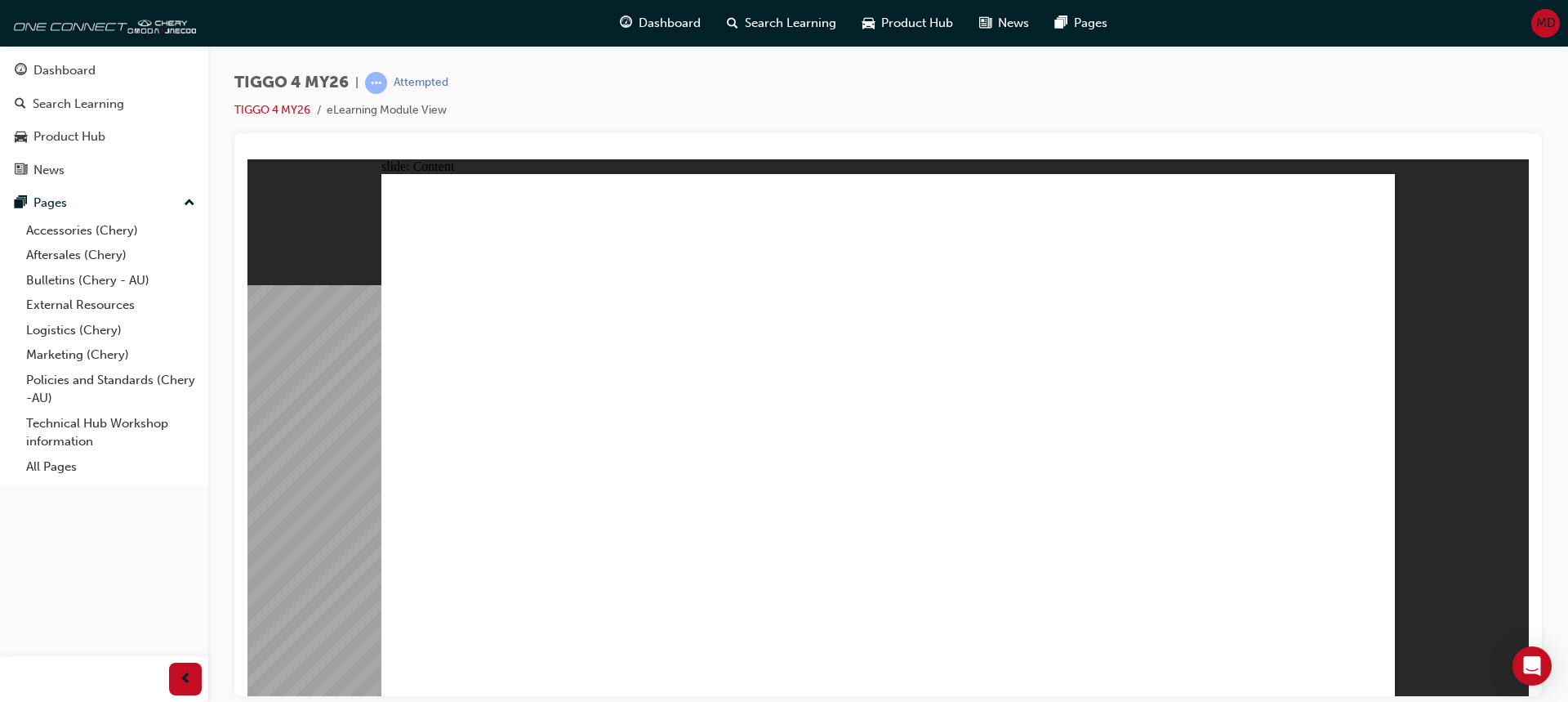
radio input "true"
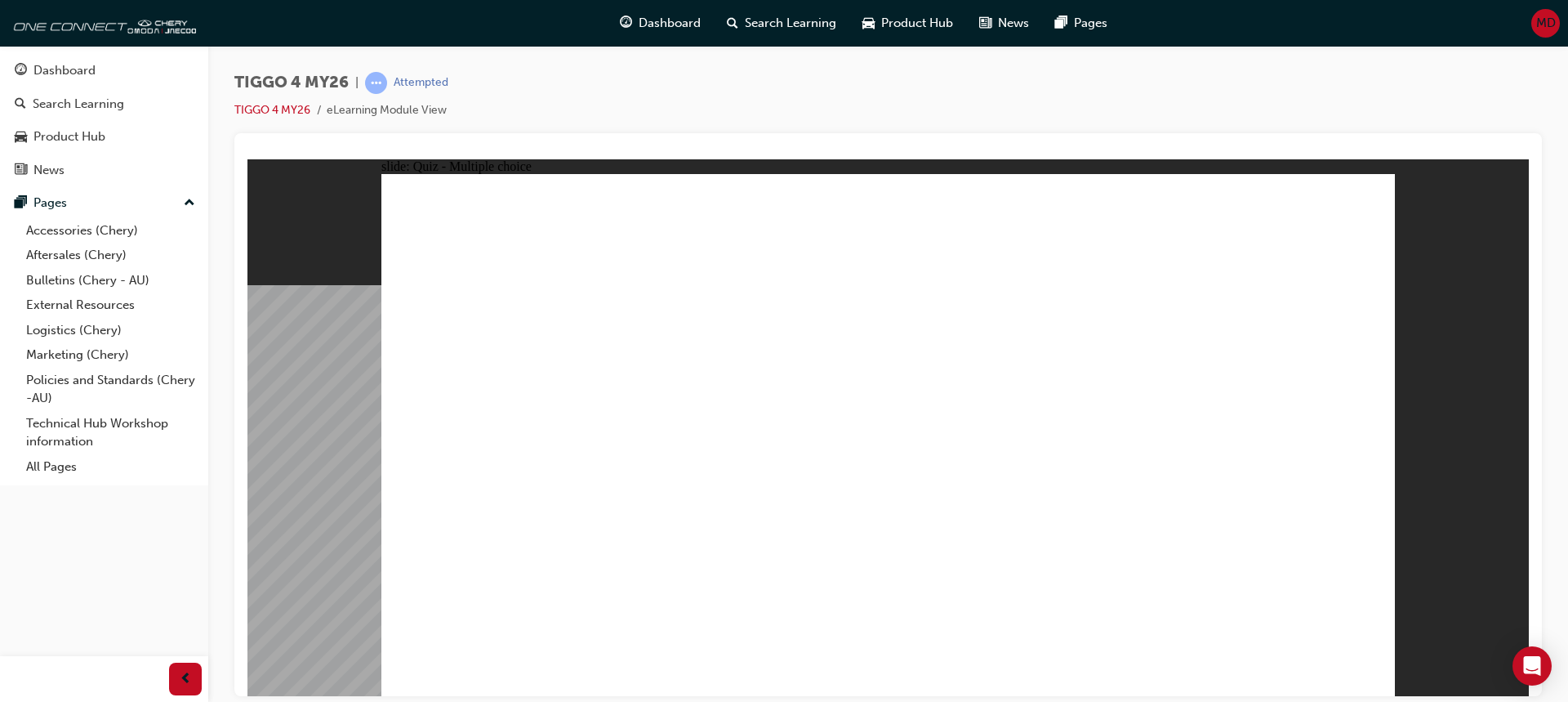
drag, startPoint x: 664, startPoint y: 343, endPoint x: 669, endPoint y: 550, distance: 207.1
drag, startPoint x: 492, startPoint y: 347, endPoint x: 885, endPoint y: 548, distance: 441.4
drag, startPoint x: 1077, startPoint y: 351, endPoint x: 497, endPoint y: 554, distance: 614.5
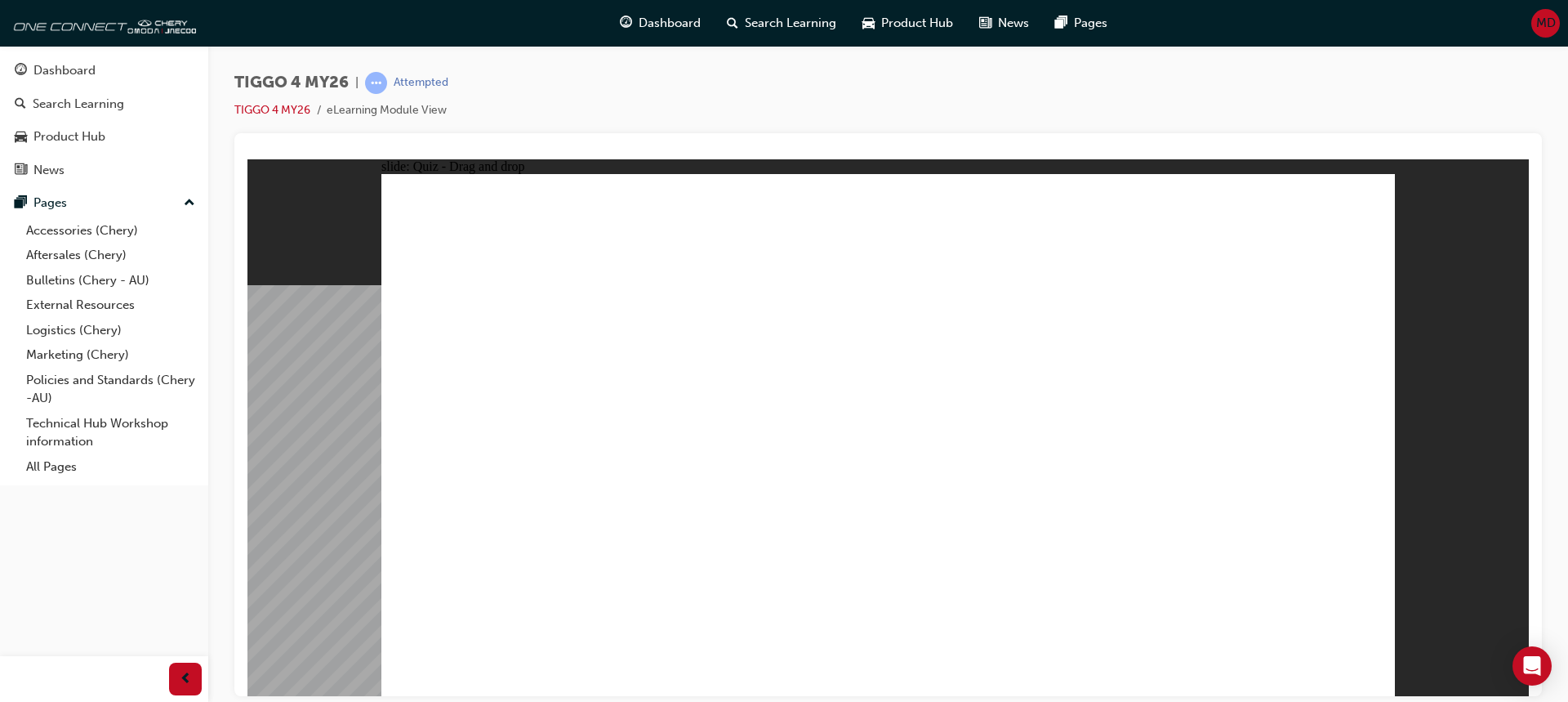
drag, startPoint x: 884, startPoint y: 347, endPoint x: 1089, endPoint y: 547, distance: 286.4
drag, startPoint x: 1242, startPoint y: 346, endPoint x: 1241, endPoint y: 551, distance: 205.0
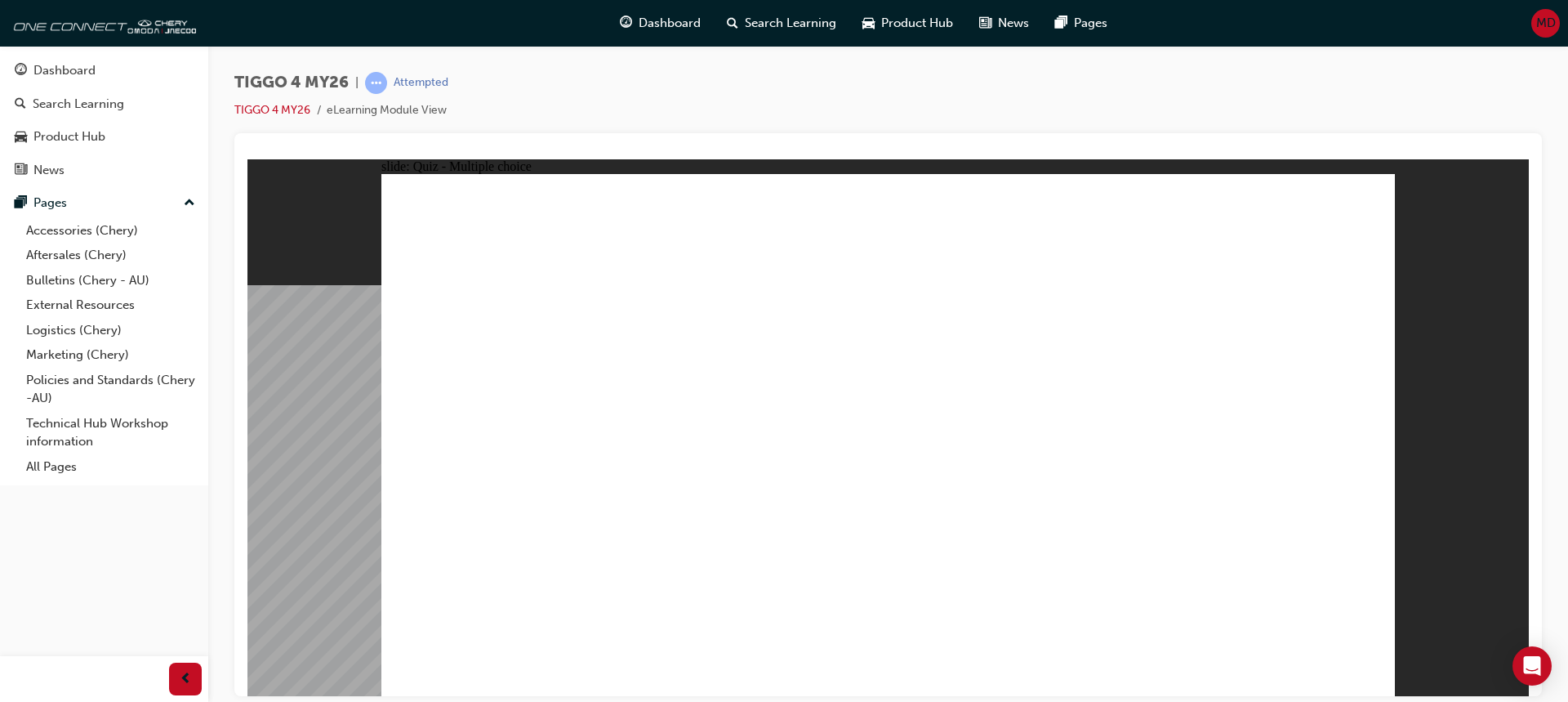
radio input "true"
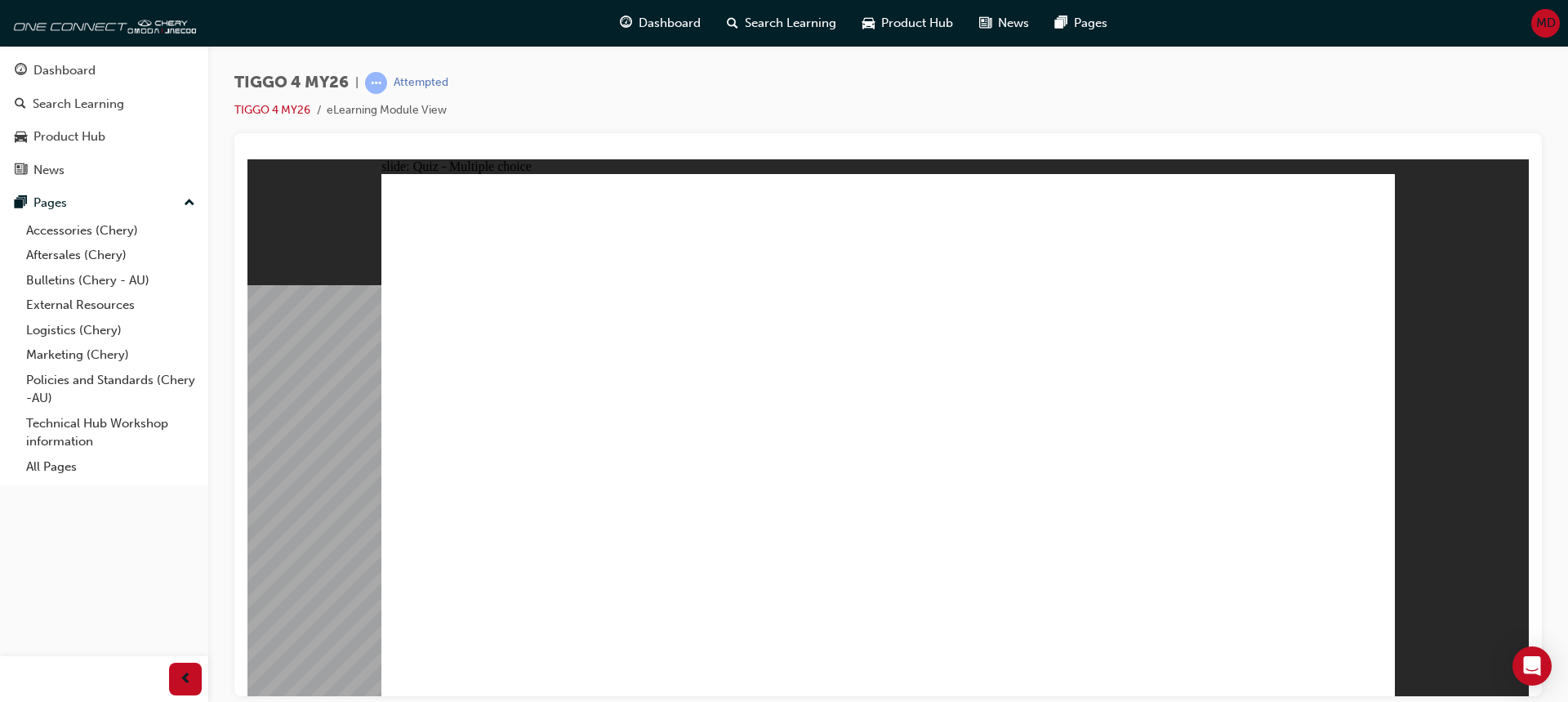
drag, startPoint x: 690, startPoint y: 487, endPoint x: 1191, endPoint y: 305, distance: 533.0
drag, startPoint x: 714, startPoint y: 438, endPoint x: 1208, endPoint y: 355, distance: 500.9
drag, startPoint x: 536, startPoint y: 544, endPoint x: 1245, endPoint y: 392, distance: 725.1
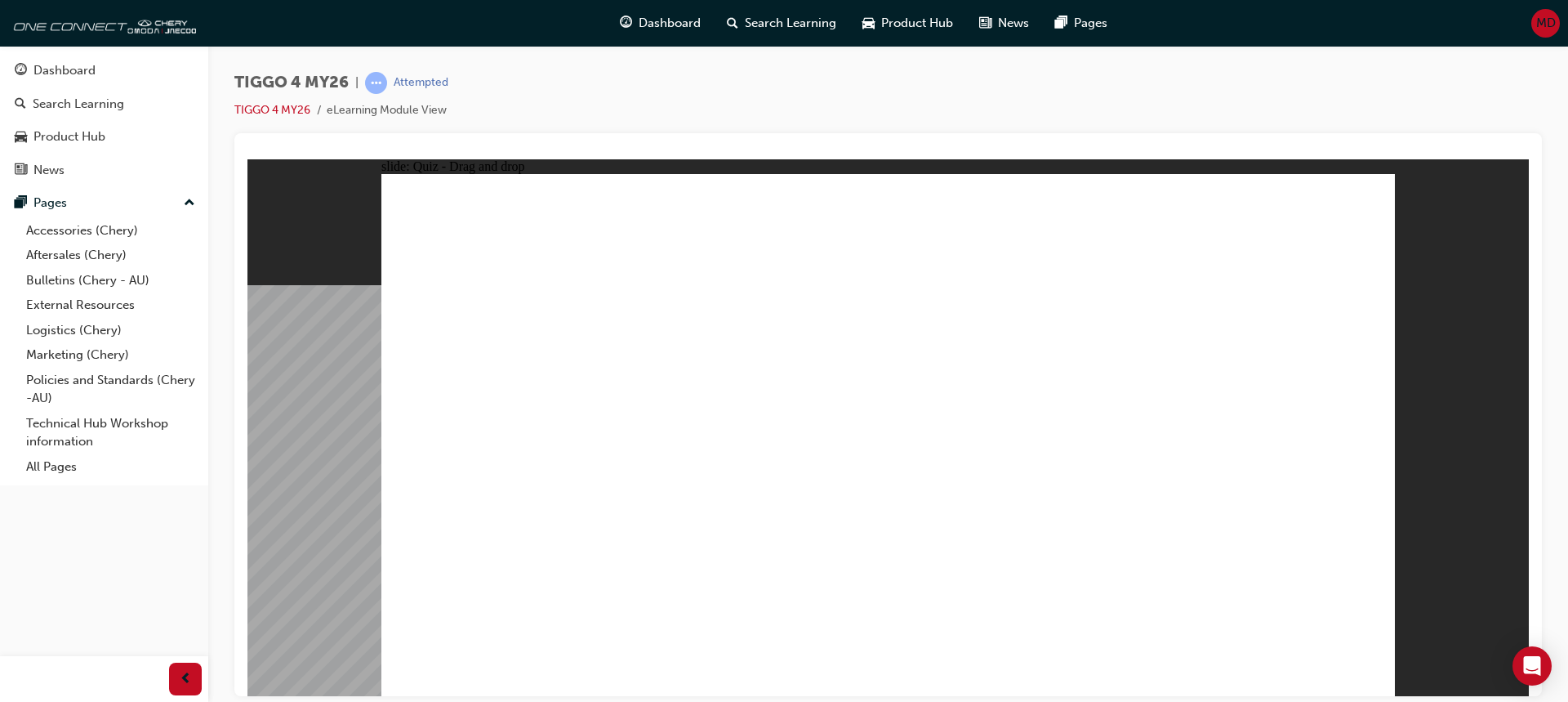
drag, startPoint x: 495, startPoint y: 485, endPoint x: 981, endPoint y: 299, distance: 520.4
drag, startPoint x: 691, startPoint y: 376, endPoint x: 963, endPoint y: 334, distance: 275.2
drag, startPoint x: 465, startPoint y: 385, endPoint x: 938, endPoint y: 389, distance: 473.0
drag, startPoint x: 486, startPoint y: 434, endPoint x: 967, endPoint y: 420, distance: 481.2
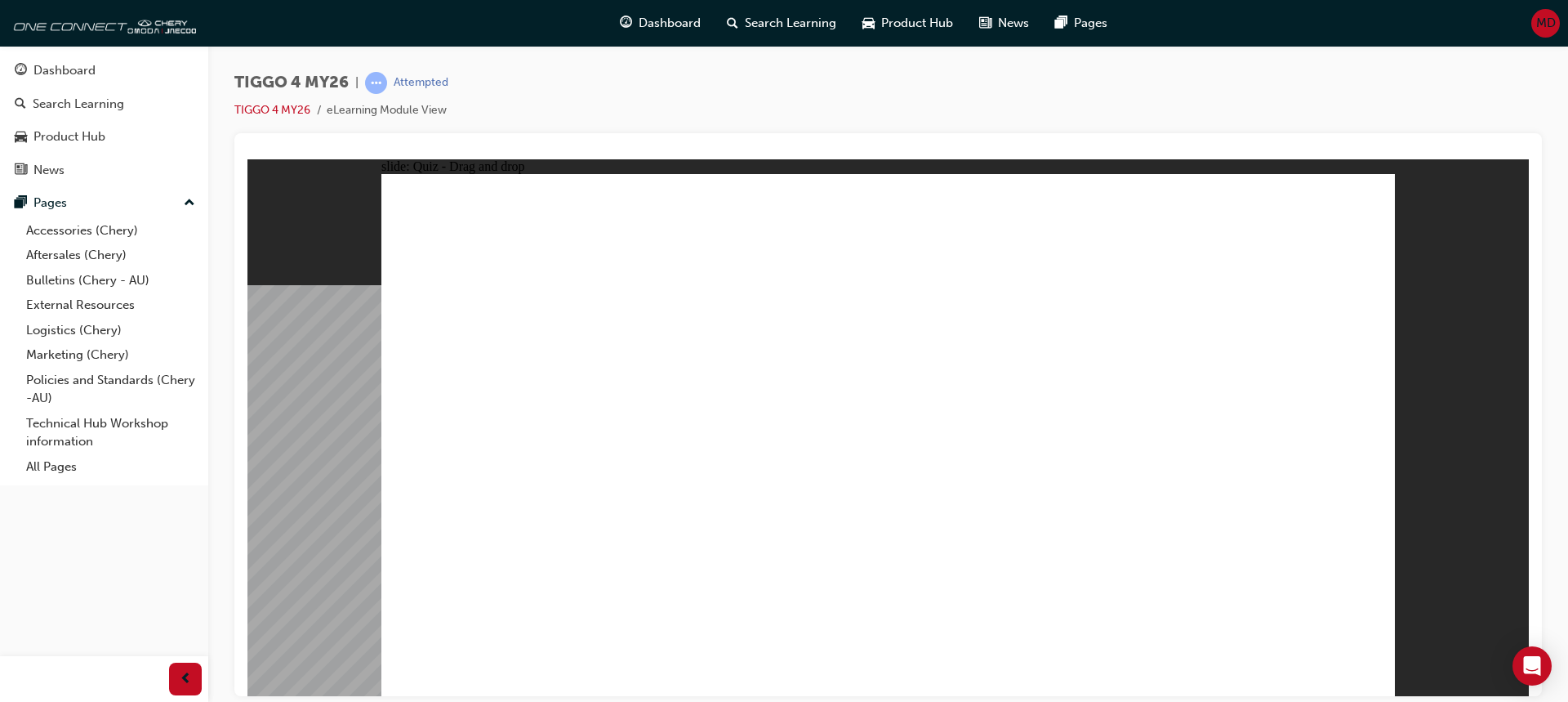
radio input "true"
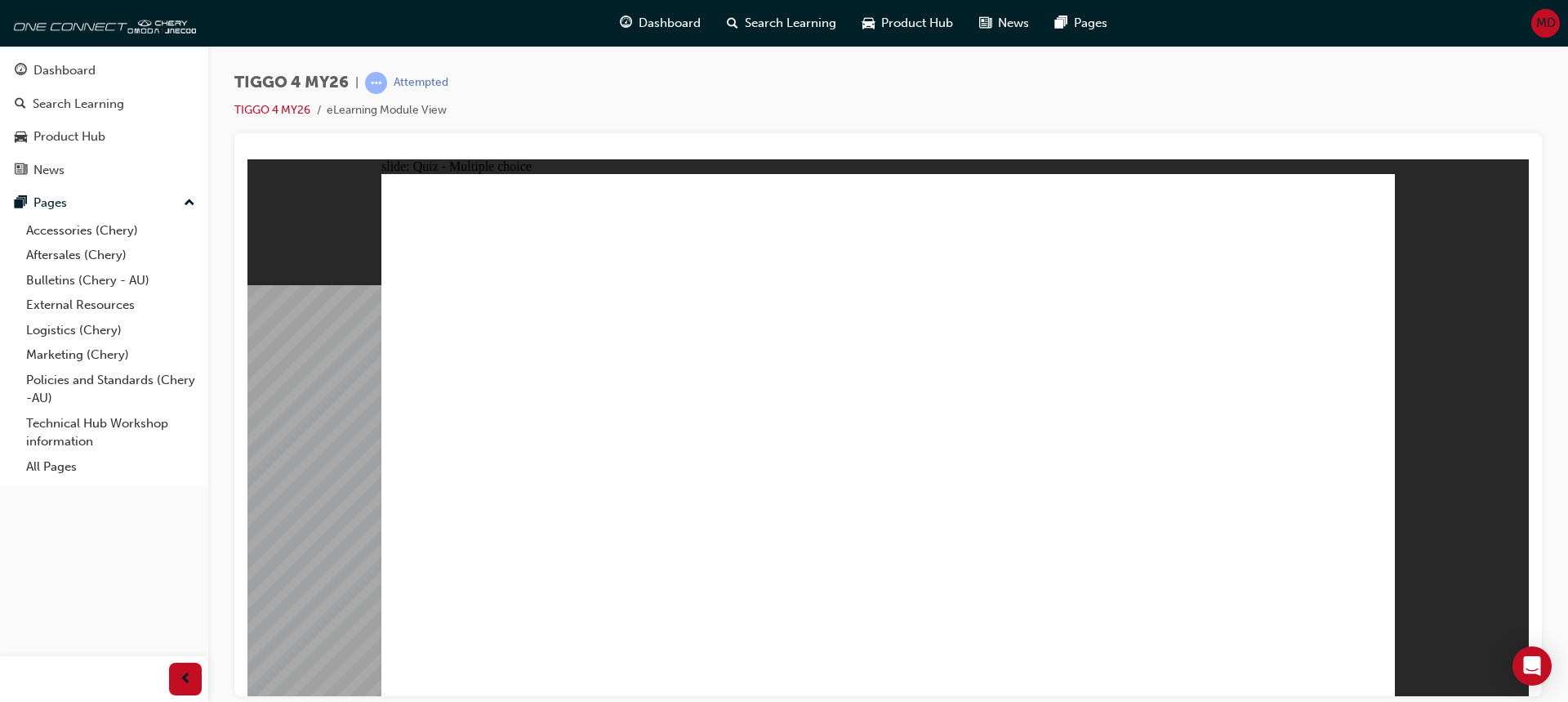
radio input "true"
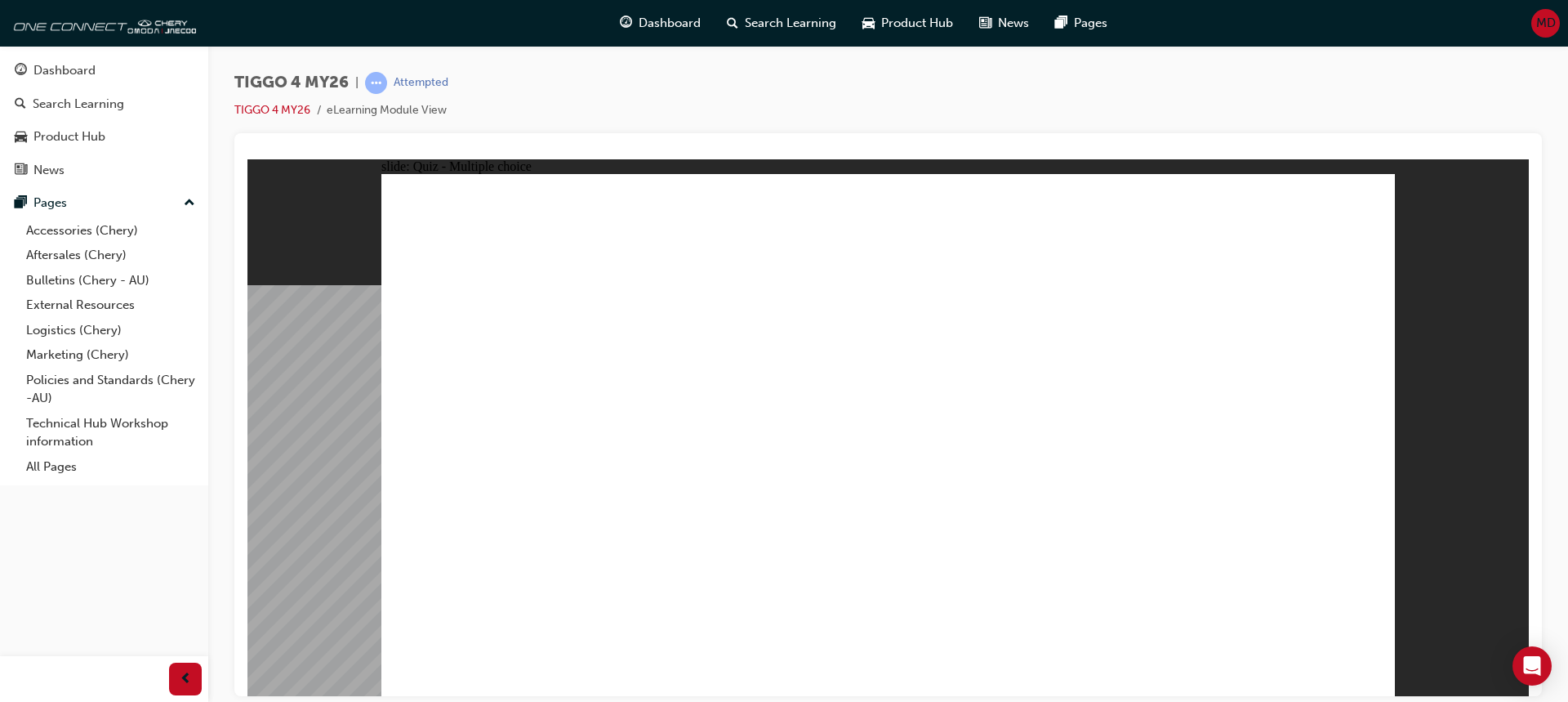
radio input "true"
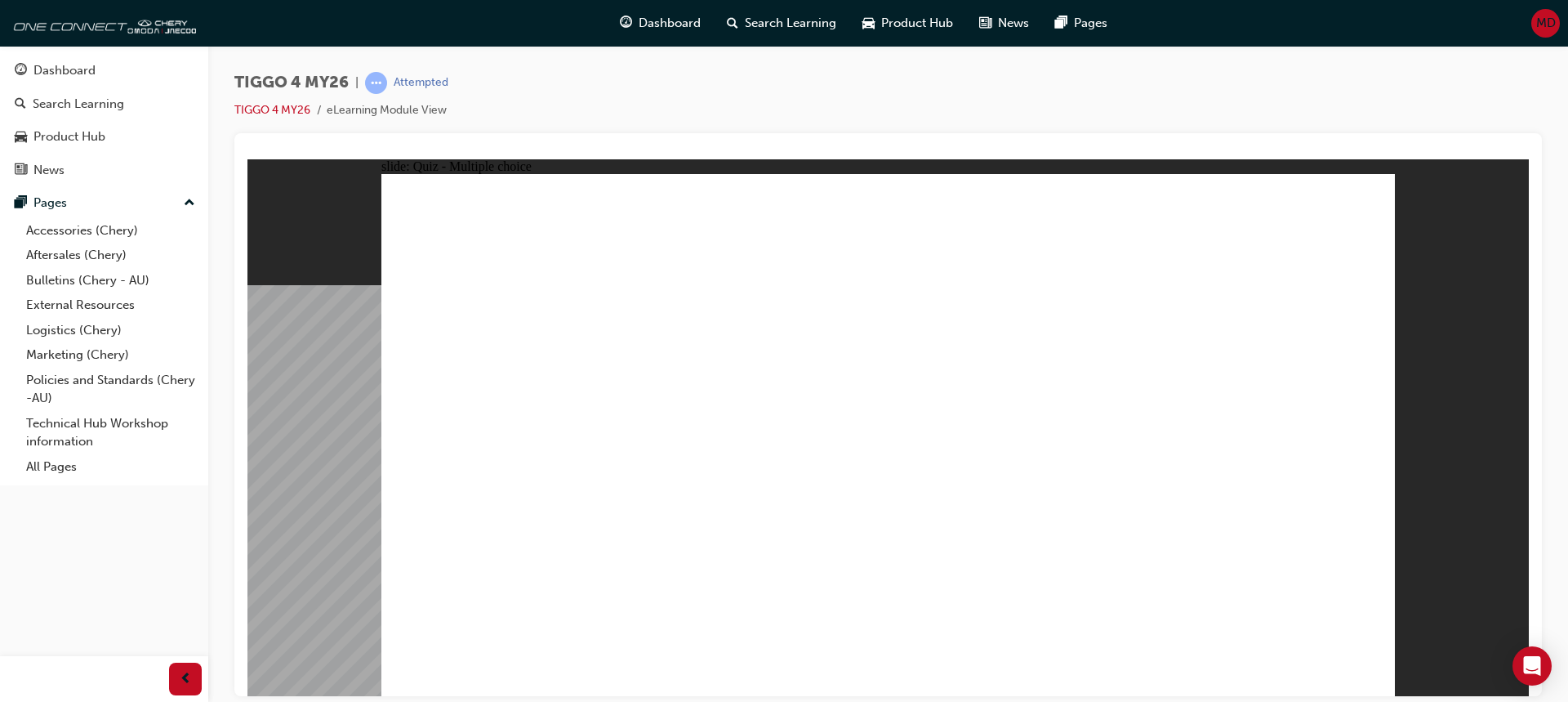
drag, startPoint x: 1073, startPoint y: 374, endPoint x: 963, endPoint y: 385, distance: 110.5
radio input "true"
drag, startPoint x: 697, startPoint y: 543, endPoint x: 720, endPoint y: 543, distance: 23.0
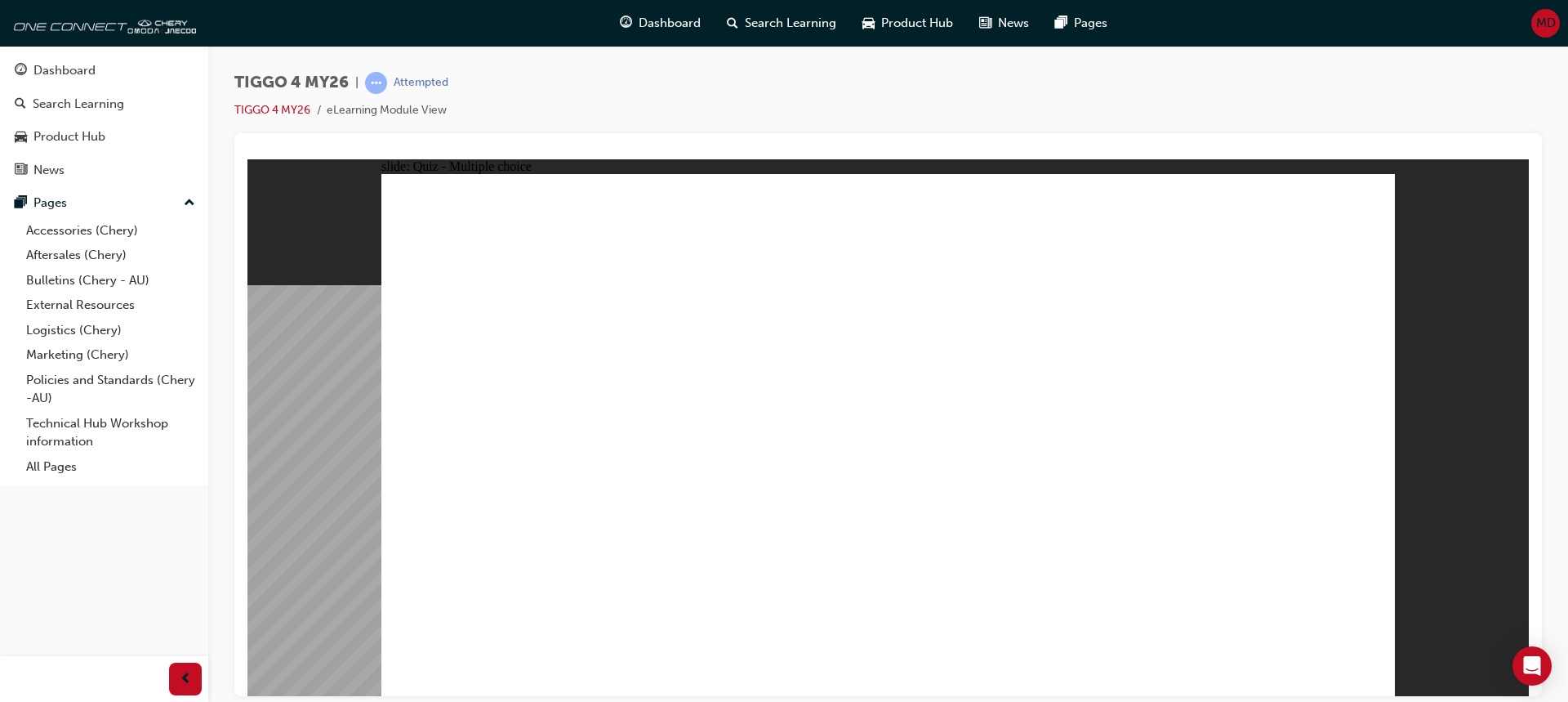
radio input "true"
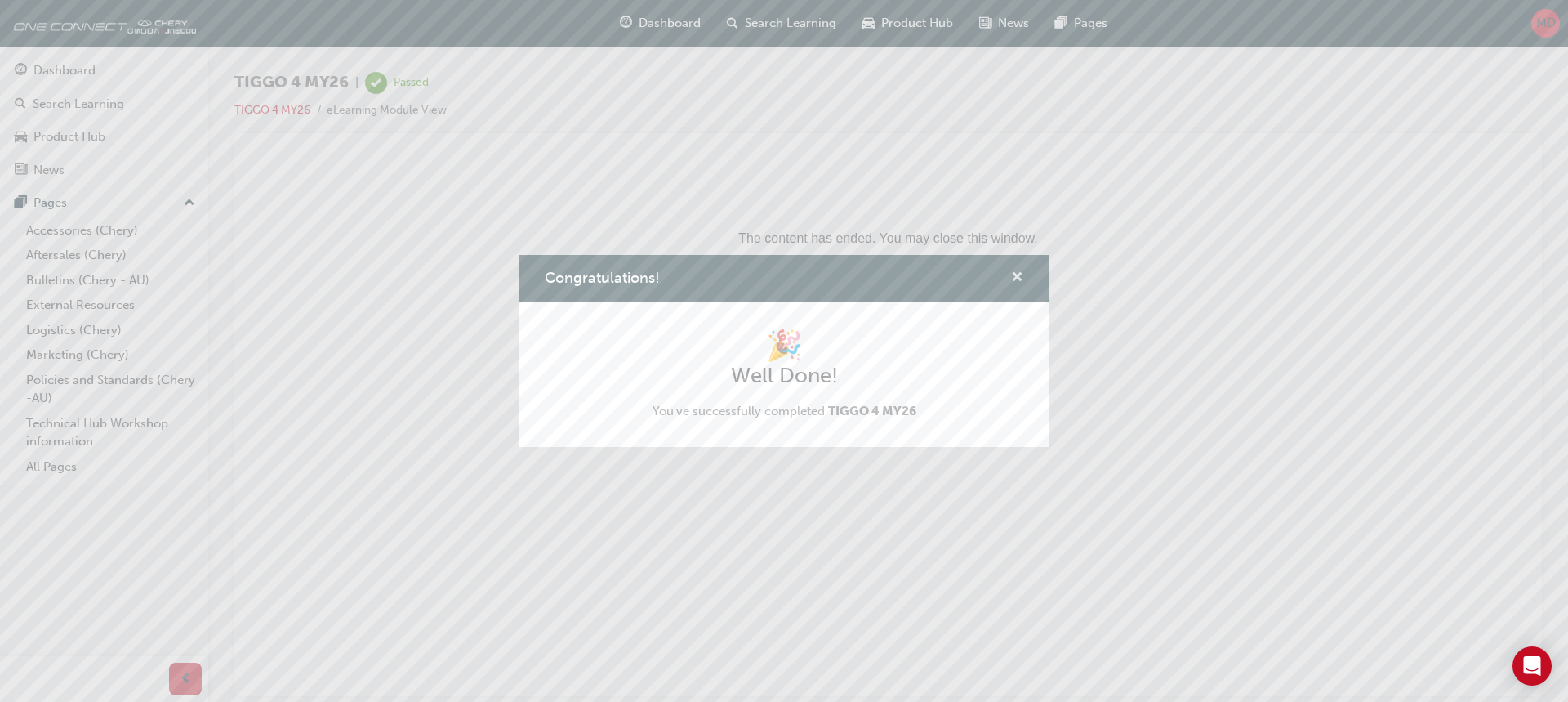
click at [1015, 275] on span "cross-icon" at bounding box center [1017, 278] width 12 height 15
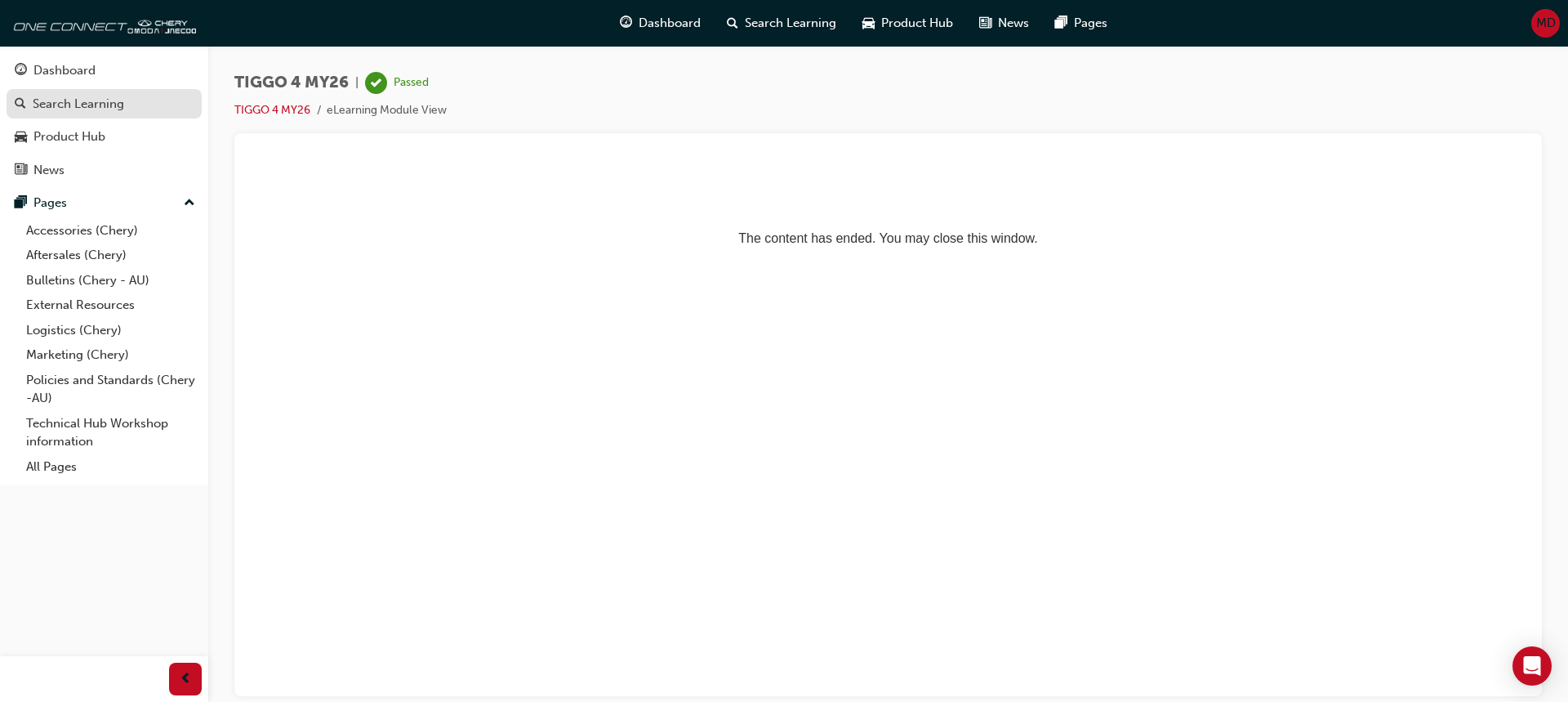
click at [80, 113] on div "Search Learning" at bounding box center [104, 104] width 179 height 20
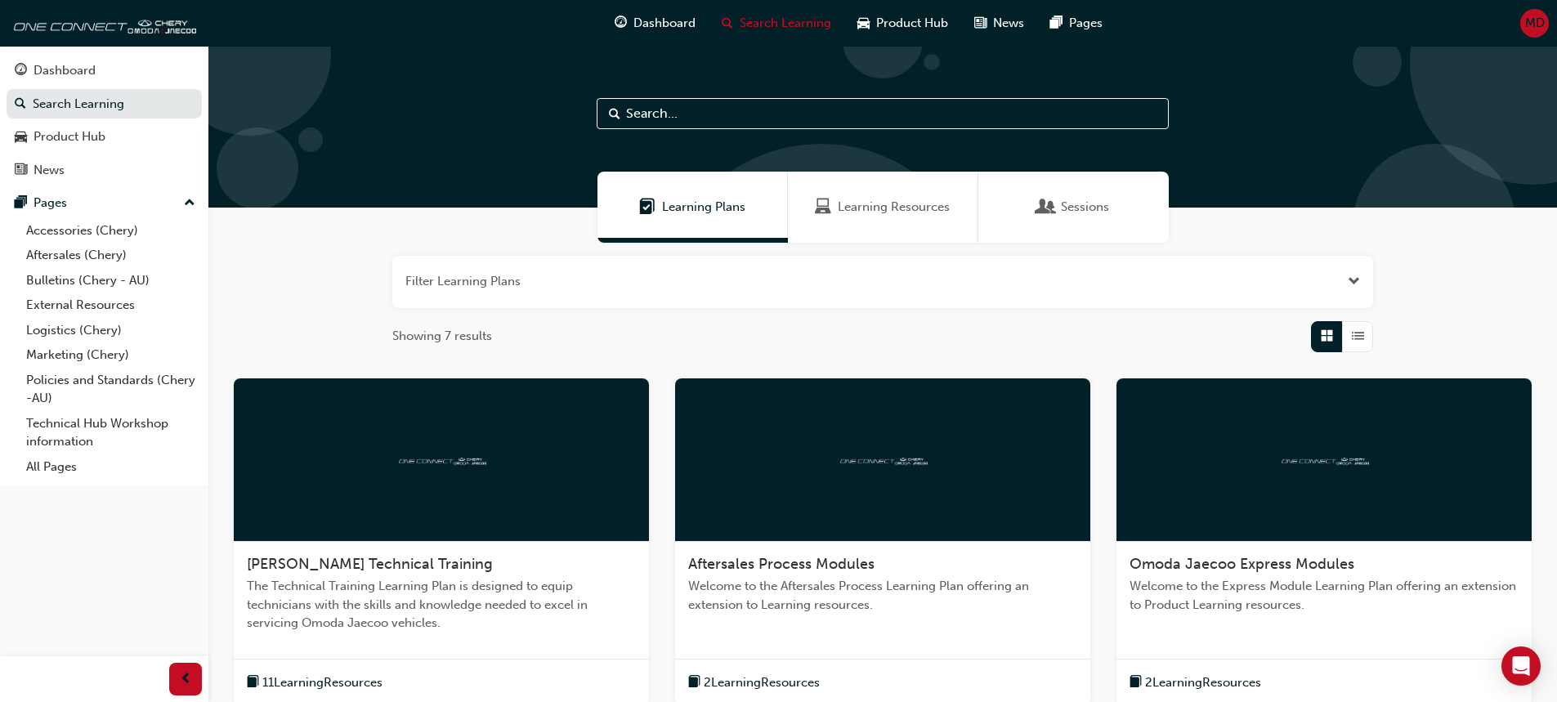
click at [835, 204] on div "Learning Resources" at bounding box center [882, 207] width 135 height 19
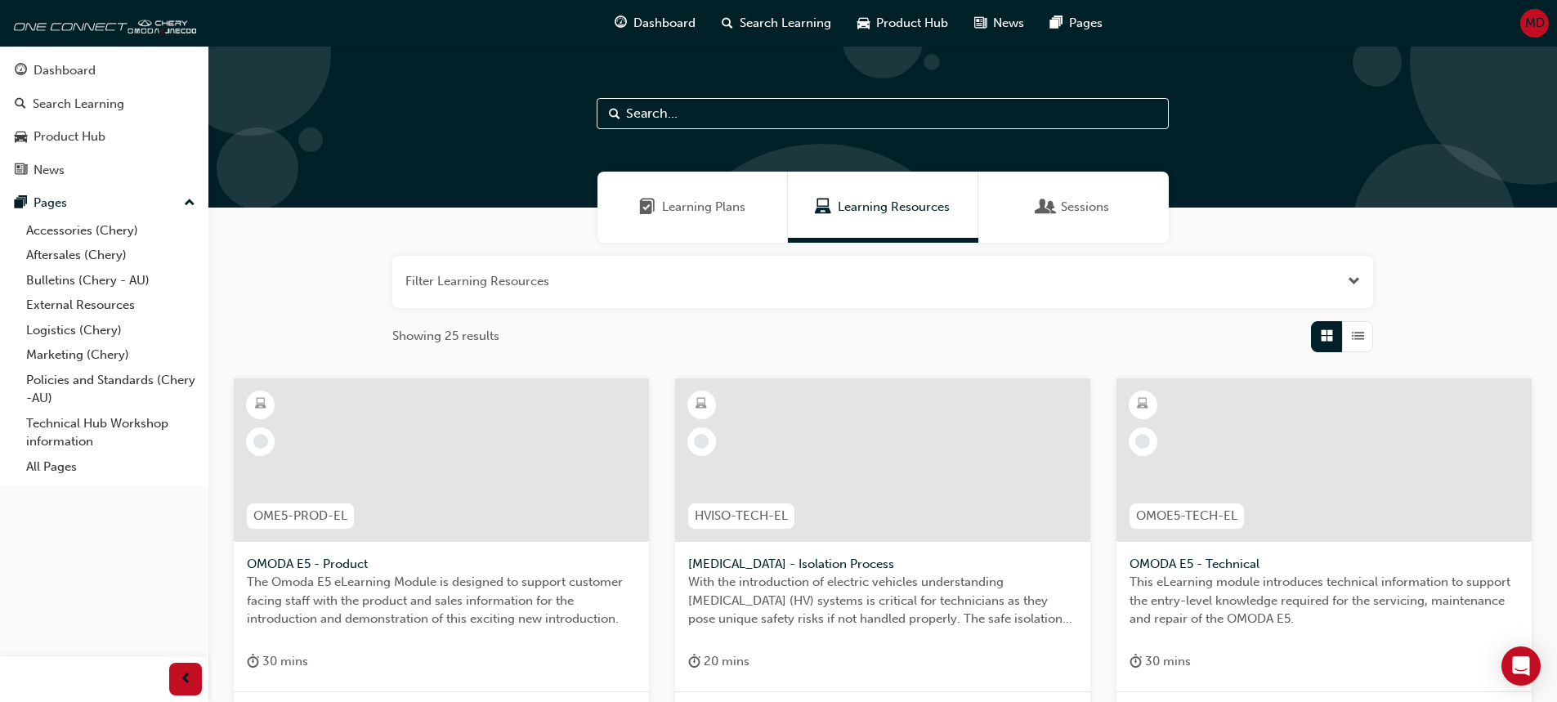
click at [1036, 201] on div "Sessions" at bounding box center [1073, 207] width 190 height 71
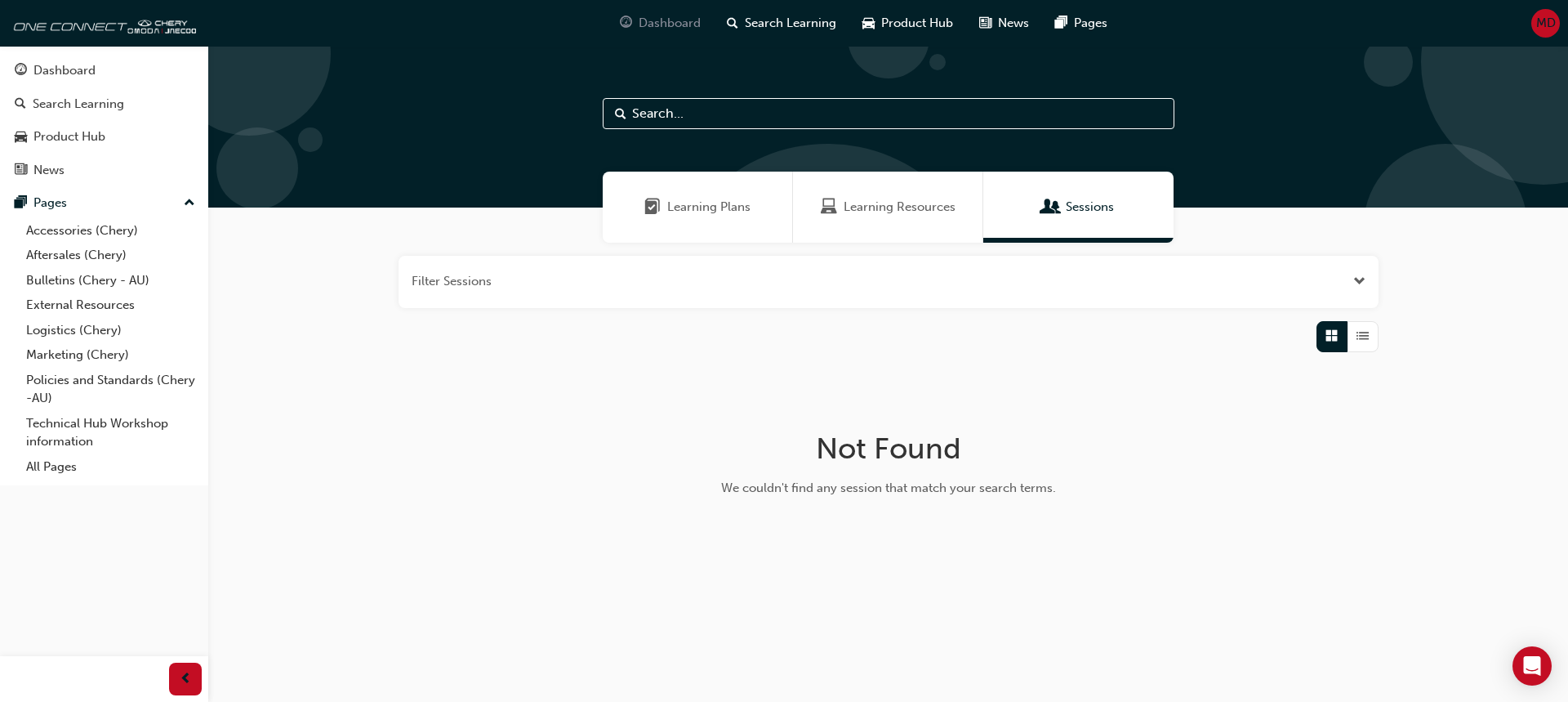
click at [658, 23] on span "Dashboard" at bounding box center [670, 23] width 62 height 19
